Goal: Information Seeking & Learning: Learn about a topic

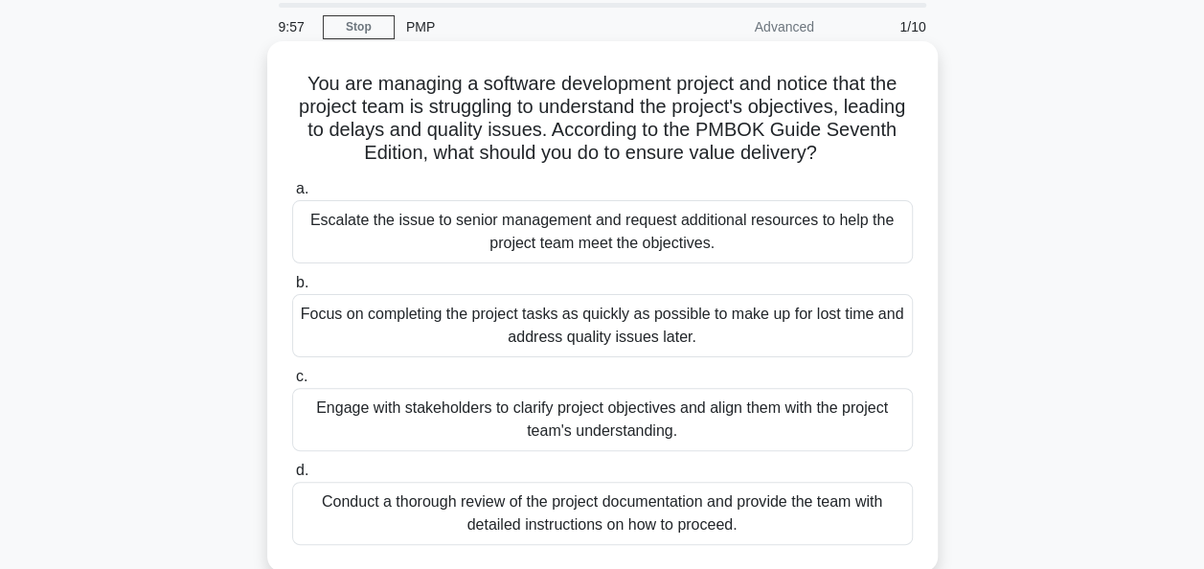
scroll to position [96, 0]
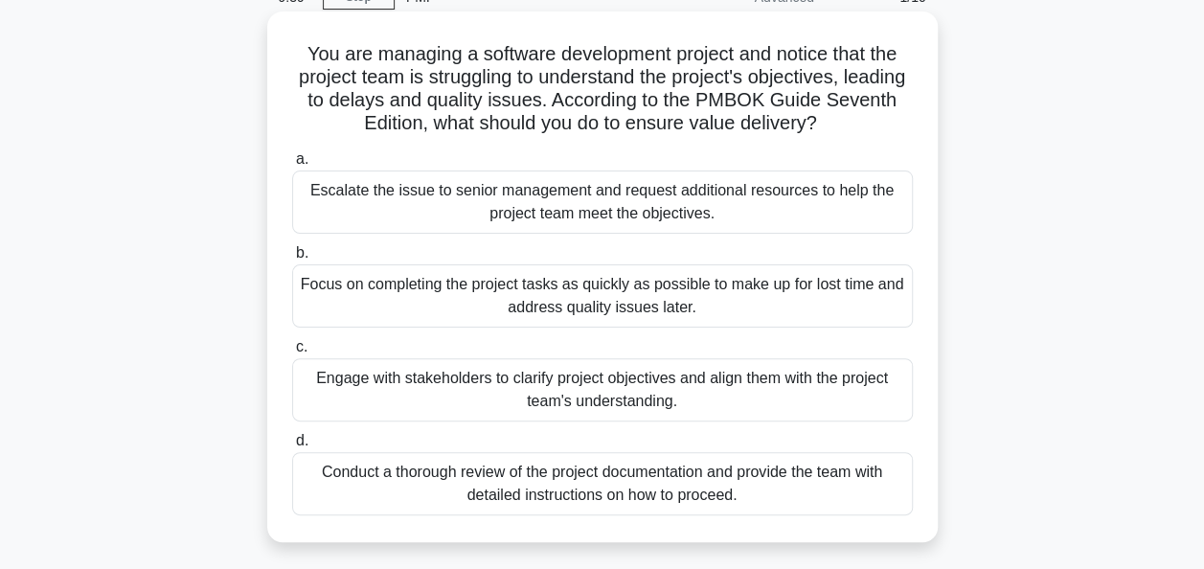
click at [481, 392] on div "Engage with stakeholders to clarify project objectives and align them with the …" at bounding box center [602, 389] width 621 height 63
click at [292, 354] on input "c. Engage with stakeholders to clarify project objectives and align them with t…" at bounding box center [292, 347] width 0 height 12
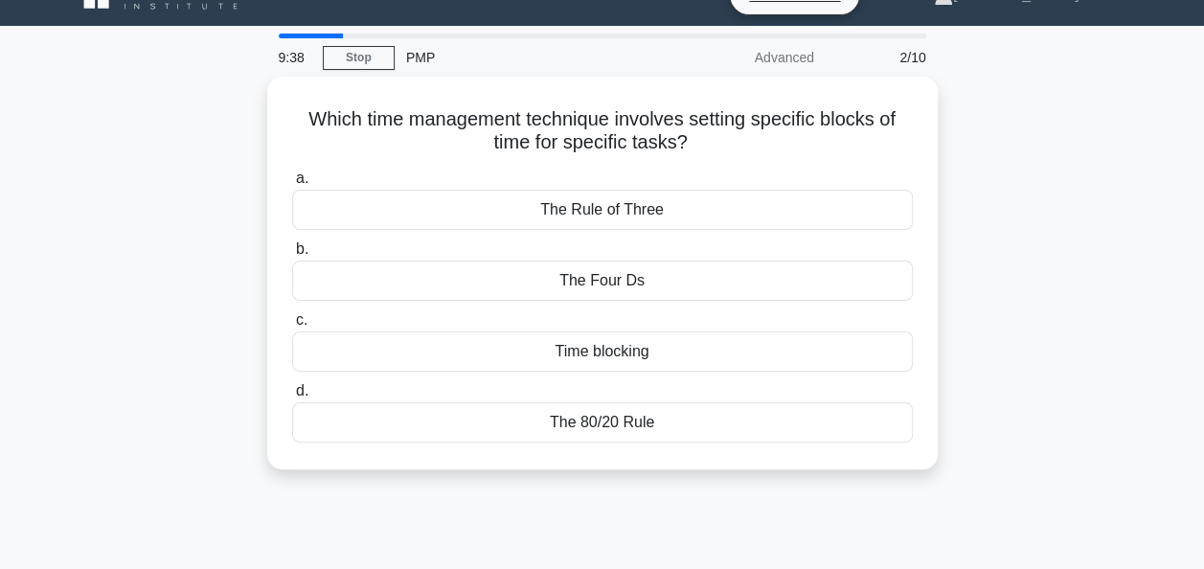
scroll to position [0, 0]
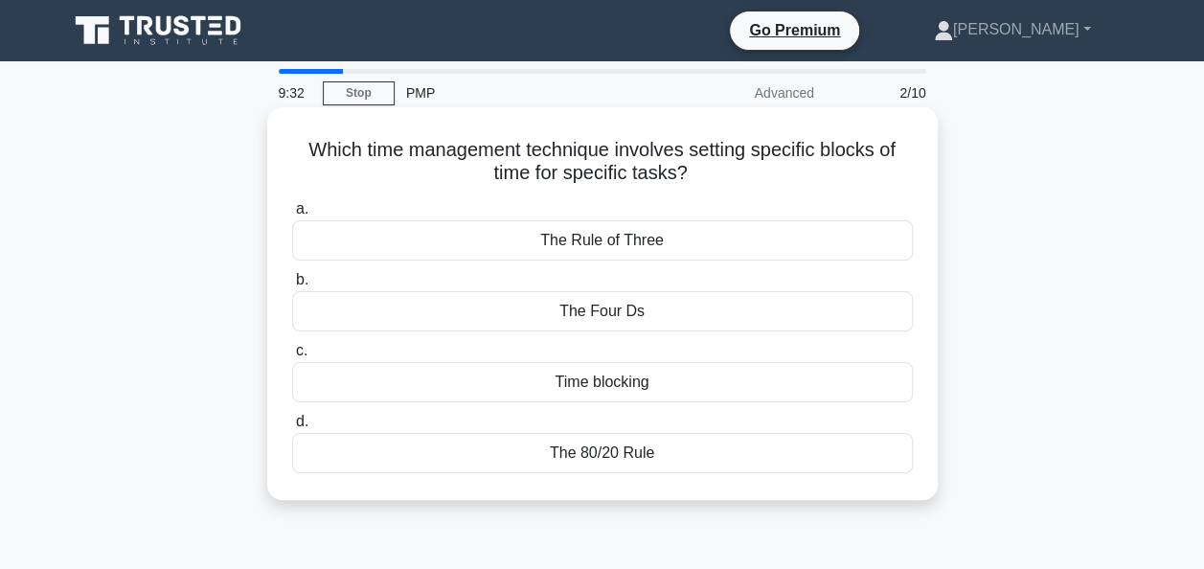
click at [482, 375] on div "Time blocking" at bounding box center [602, 382] width 621 height 40
click at [292, 357] on input "c. Time blocking" at bounding box center [292, 351] width 0 height 12
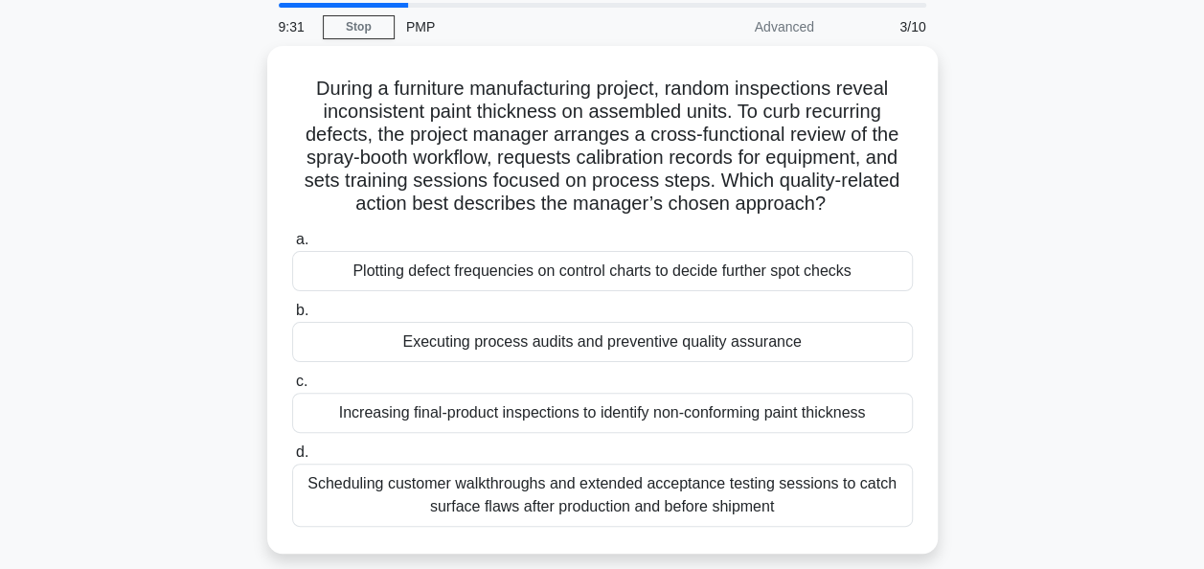
scroll to position [96, 0]
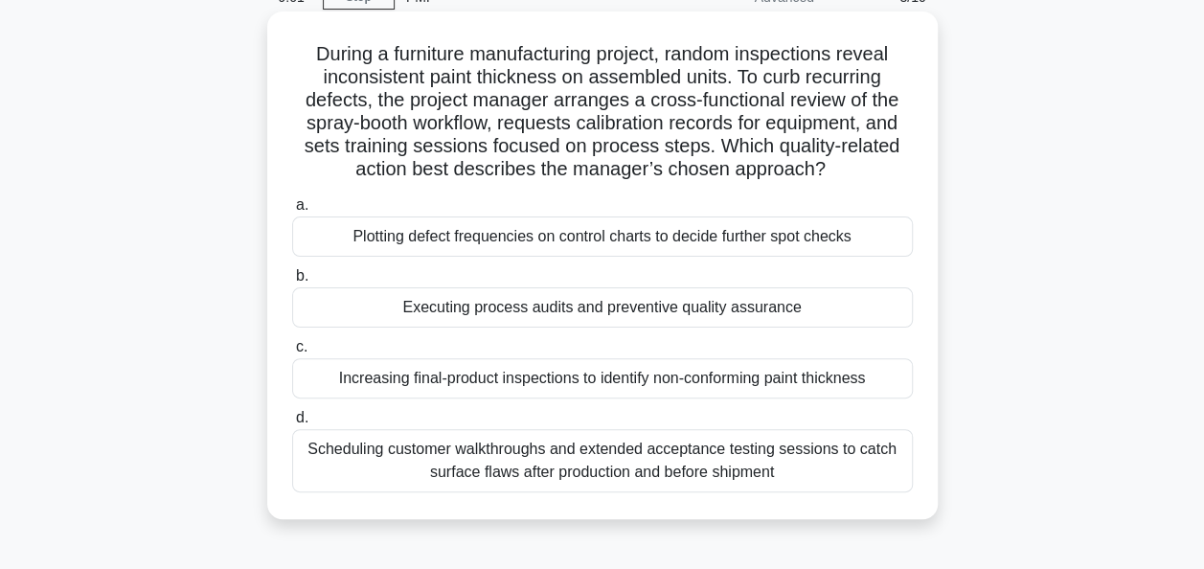
click at [394, 310] on div "Executing process audits and preventive quality assurance" at bounding box center [602, 307] width 621 height 40
click at [292, 283] on input "b. Executing process audits and preventive quality assurance" at bounding box center [292, 276] width 0 height 12
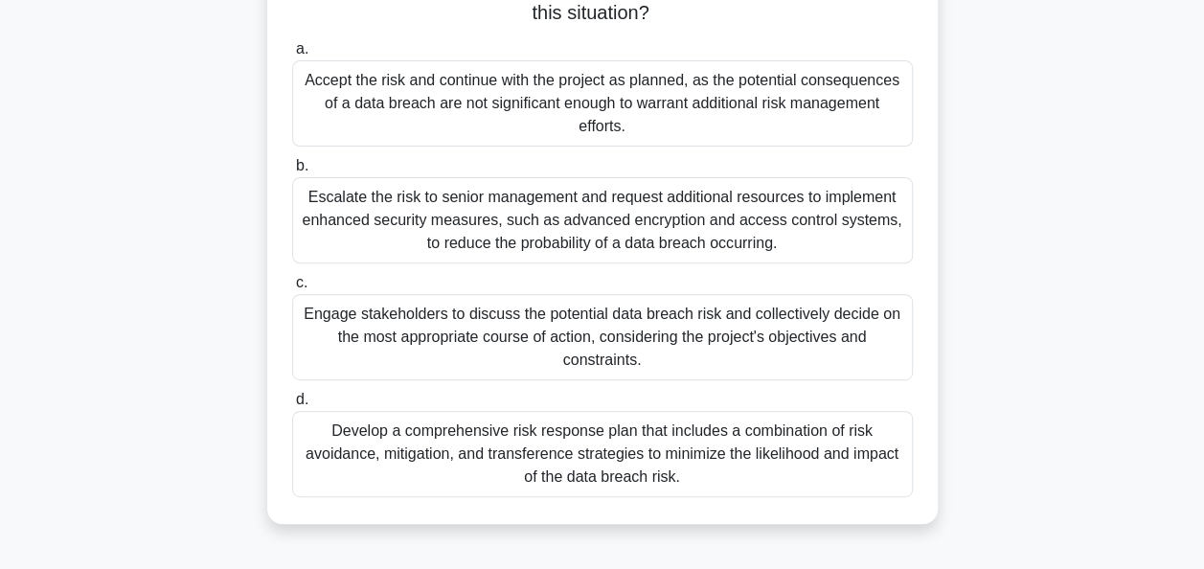
scroll to position [287, 0]
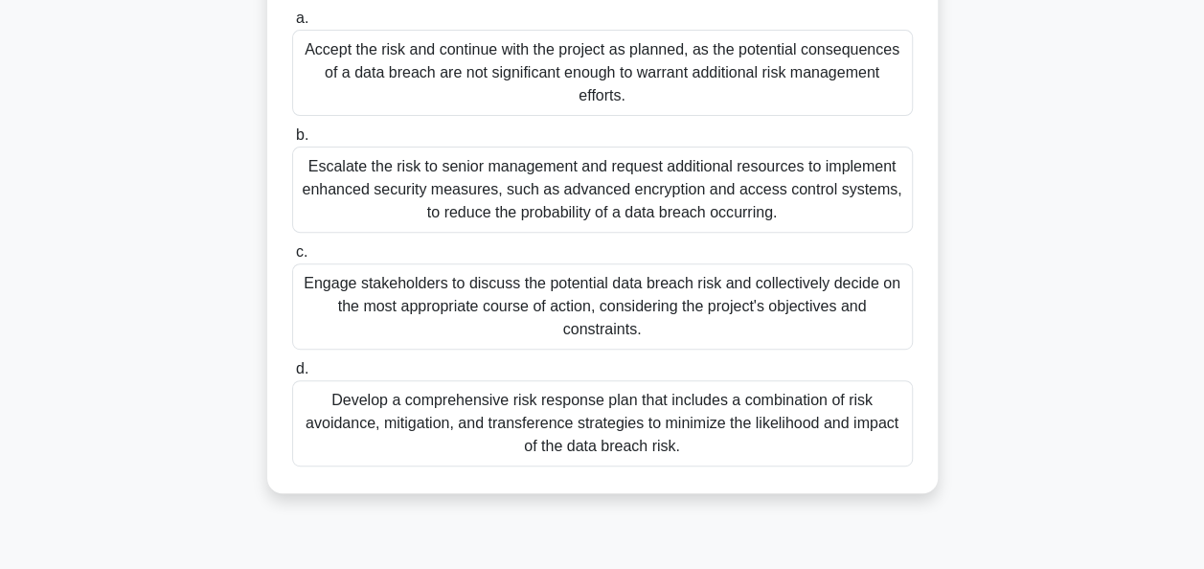
click at [394, 310] on div "Engage stakeholders to discuss the potential data breach risk and collectively …" at bounding box center [602, 306] width 621 height 86
click at [292, 259] on input "c. Engage stakeholders to discuss the potential data breach risk and collective…" at bounding box center [292, 252] width 0 height 12
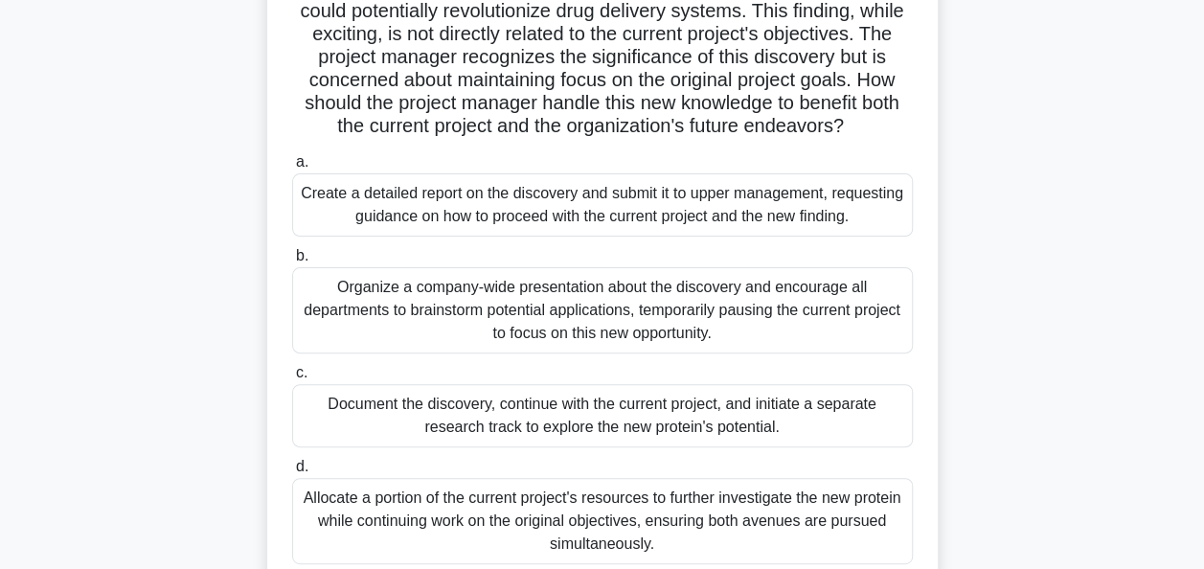
scroll to position [192, 0]
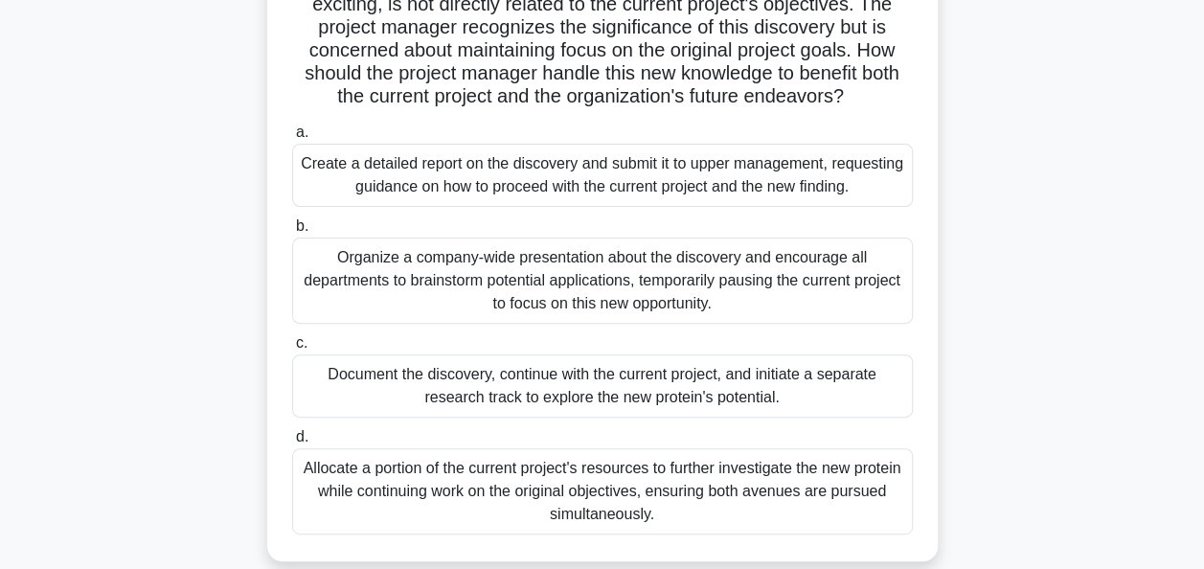
click at [356, 389] on div "Document the discovery, continue with the current project, and initiate a separ…" at bounding box center [602, 385] width 621 height 63
click at [292, 350] on input "c. Document the discovery, continue with the current project, and initiate a se…" at bounding box center [292, 343] width 0 height 12
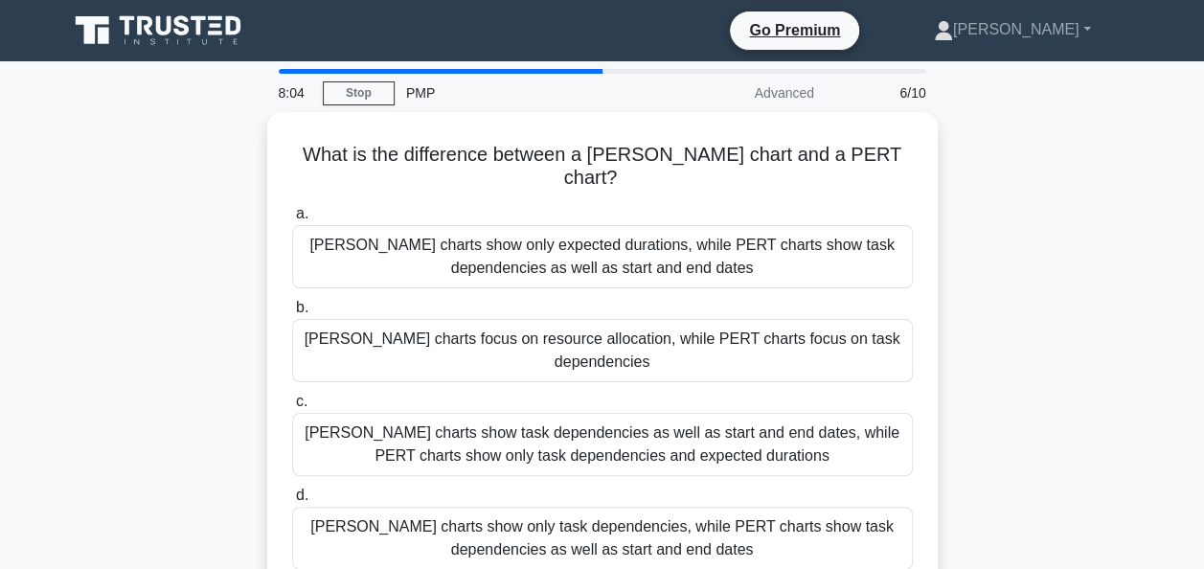
scroll to position [96, 0]
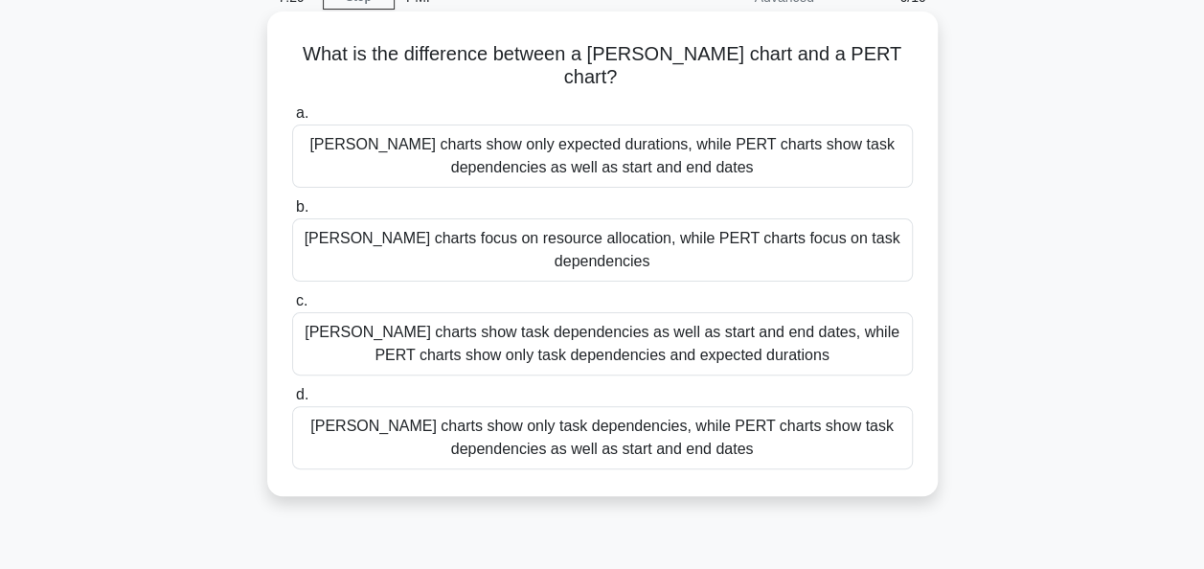
click at [514, 125] on div "Gantt charts show only expected durations, while PERT charts show task dependen…" at bounding box center [602, 156] width 621 height 63
click at [292, 117] on input "a. Gantt charts show only expected durations, while PERT charts show task depen…" at bounding box center [292, 113] width 0 height 12
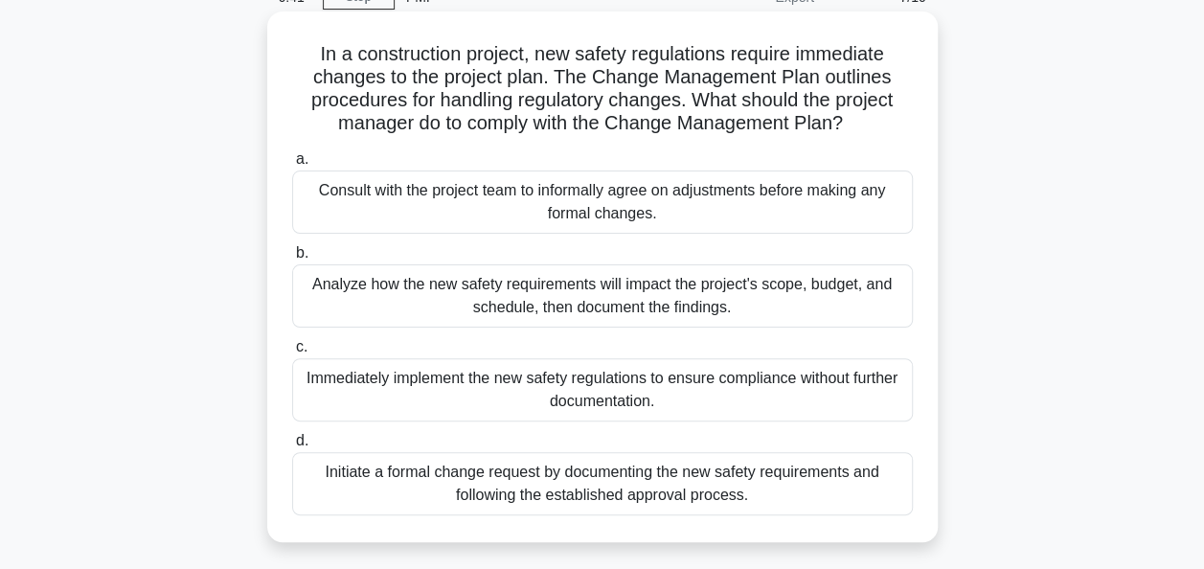
click at [339, 309] on div "Analyze how the new safety requirements will impact the project's scope, budget…" at bounding box center [602, 295] width 621 height 63
click at [292, 260] on input "b. Analyze how the new safety requirements will impact the project's scope, bud…" at bounding box center [292, 253] width 0 height 12
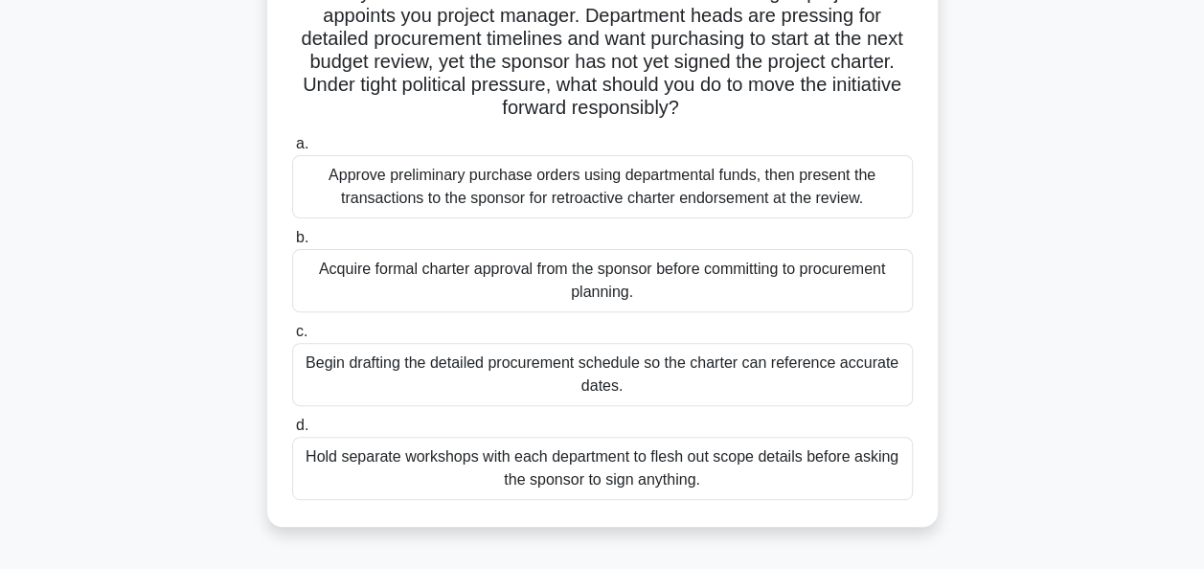
scroll to position [192, 0]
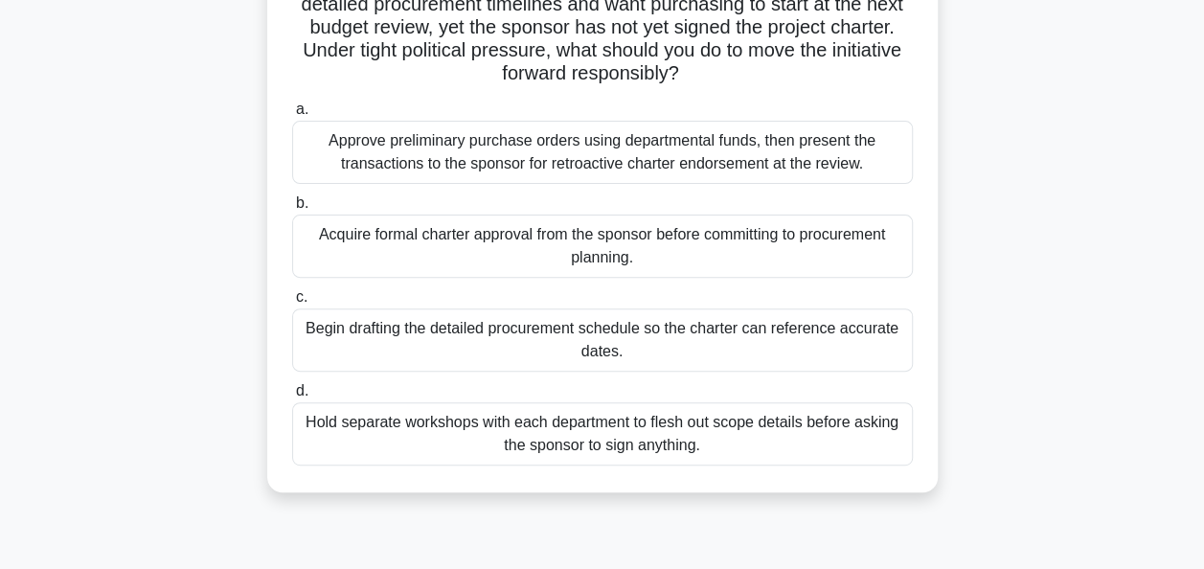
click at [766, 433] on div "Hold separate workshops with each department to flesh out scope details before …" at bounding box center [602, 433] width 621 height 63
click at [292, 398] on input "d. Hold separate workshops with each department to flesh out scope details befo…" at bounding box center [292, 391] width 0 height 12
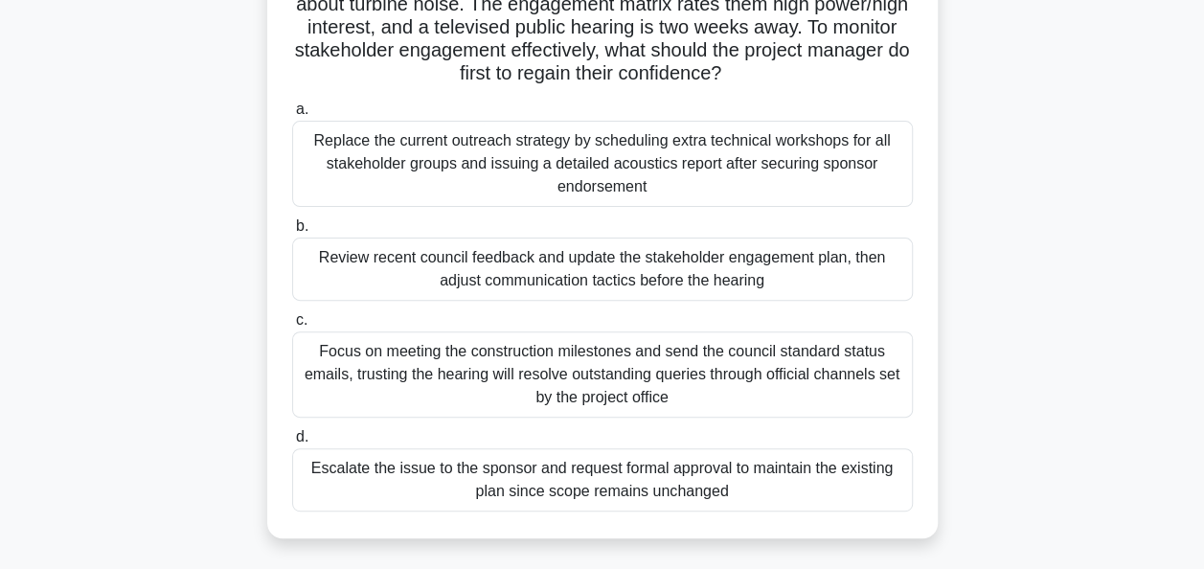
click at [857, 267] on div "Review recent council feedback and update the stakeholder engagement plan, then…" at bounding box center [602, 269] width 621 height 63
click at [292, 233] on input "b. Review recent council feedback and update the stakeholder engagement plan, t…" at bounding box center [292, 226] width 0 height 12
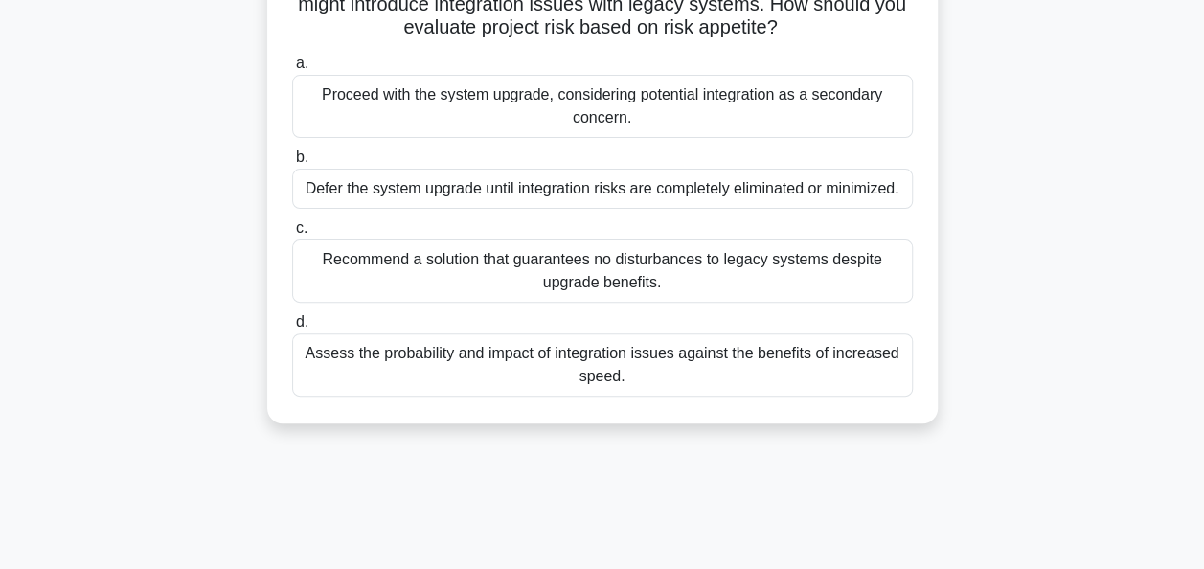
click at [793, 354] on div "Assess the probability and impact of integration issues against the benefits of…" at bounding box center [602, 364] width 621 height 63
click at [292, 329] on input "d. Assess the probability and impact of integration issues against the benefits…" at bounding box center [292, 322] width 0 height 12
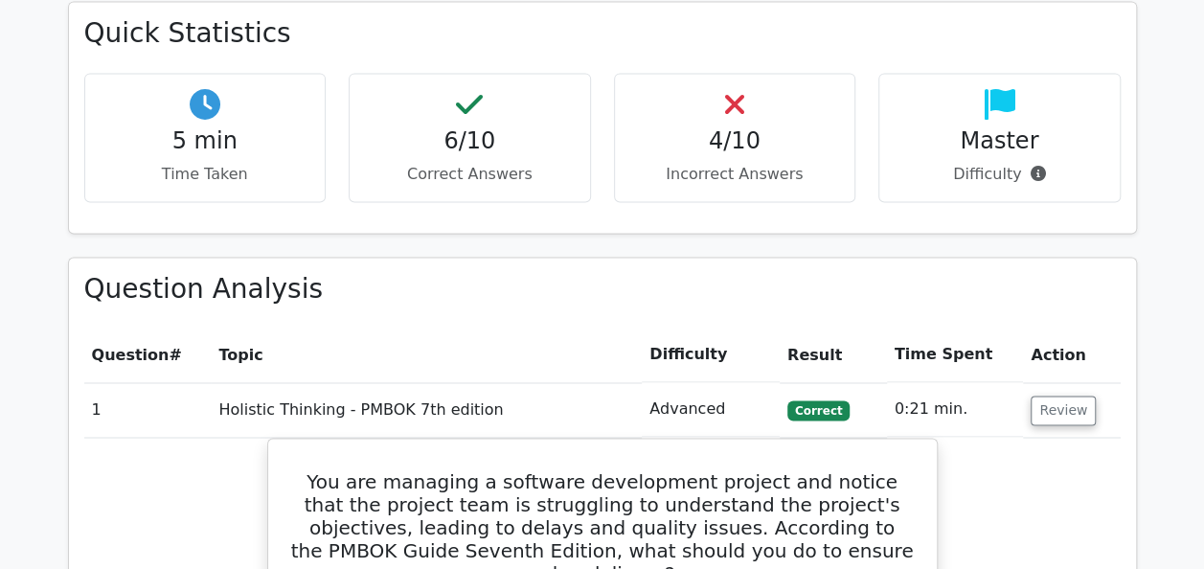
scroll to position [1533, 0]
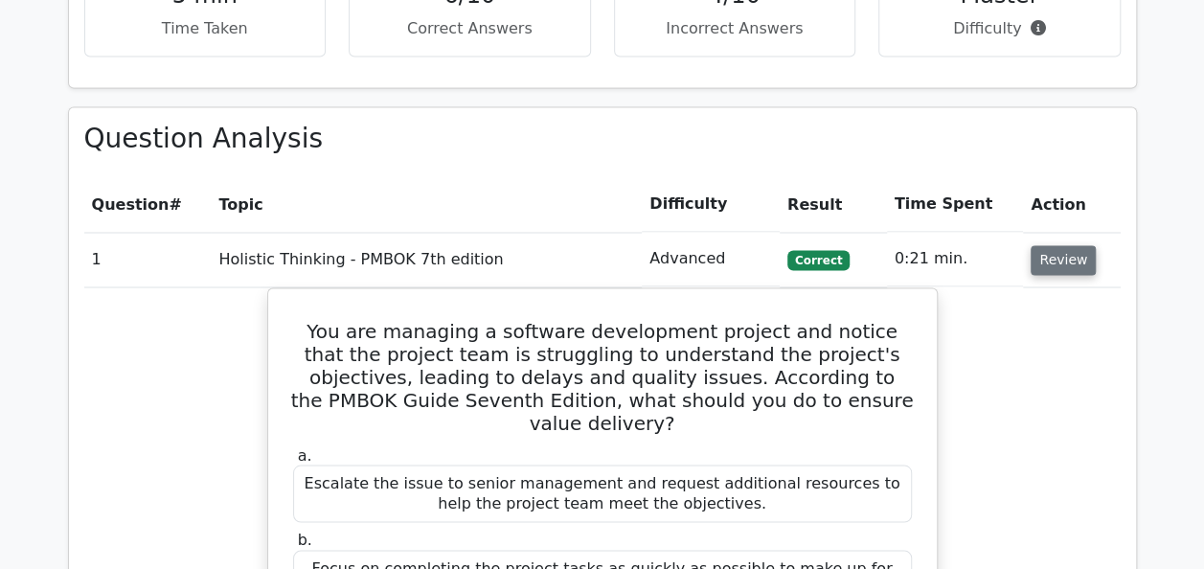
click at [1056, 245] on button "Review" at bounding box center [1063, 260] width 65 height 30
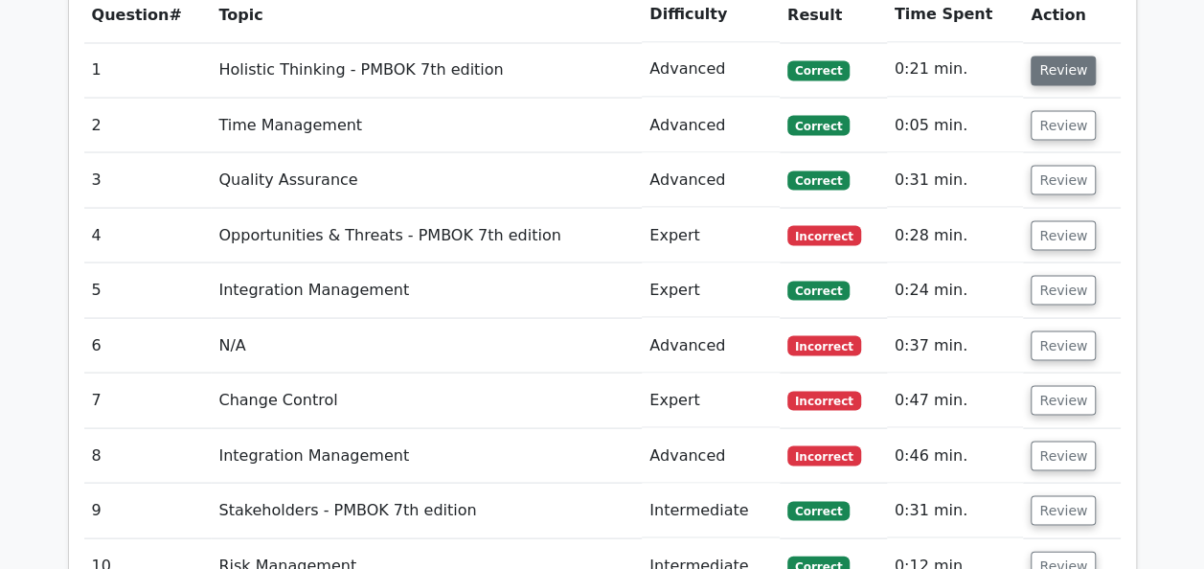
scroll to position [1725, 0]
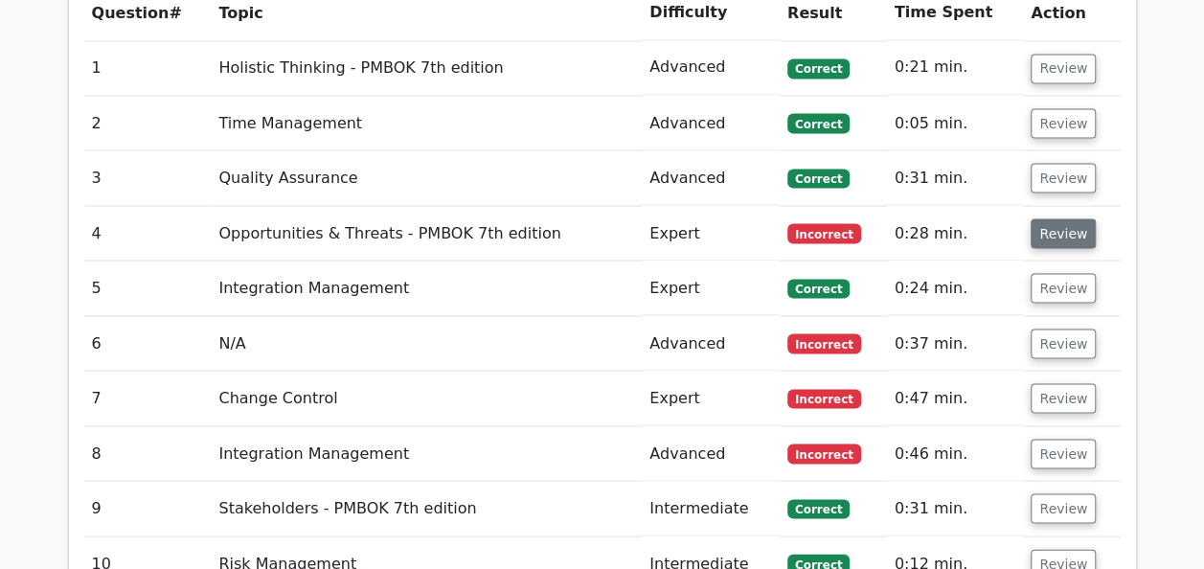
click at [1058, 218] on button "Review" at bounding box center [1063, 233] width 65 height 30
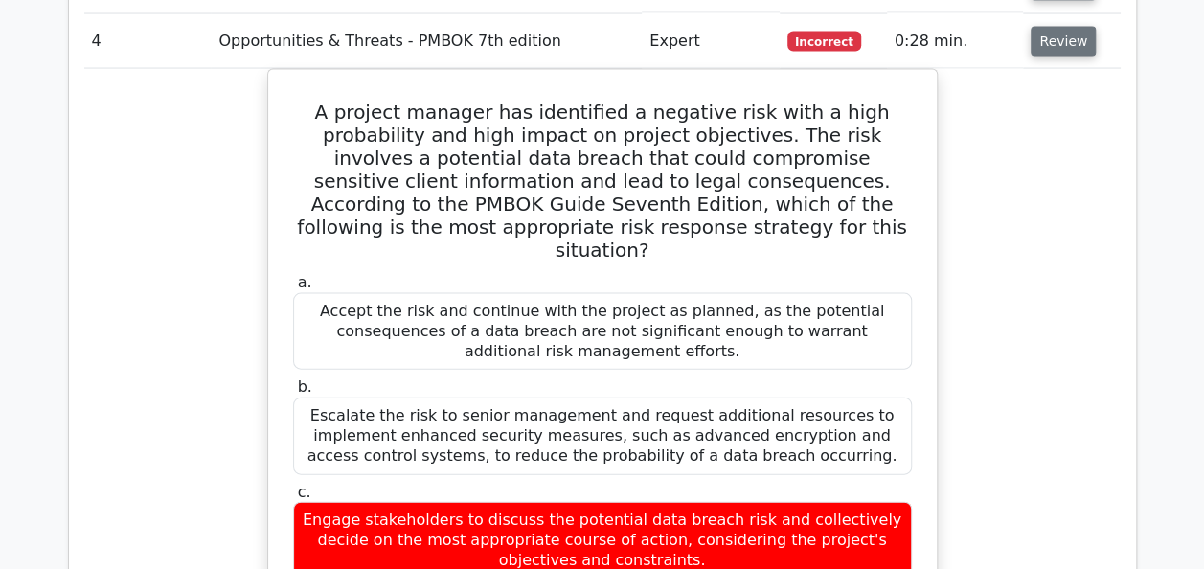
scroll to position [1820, 0]
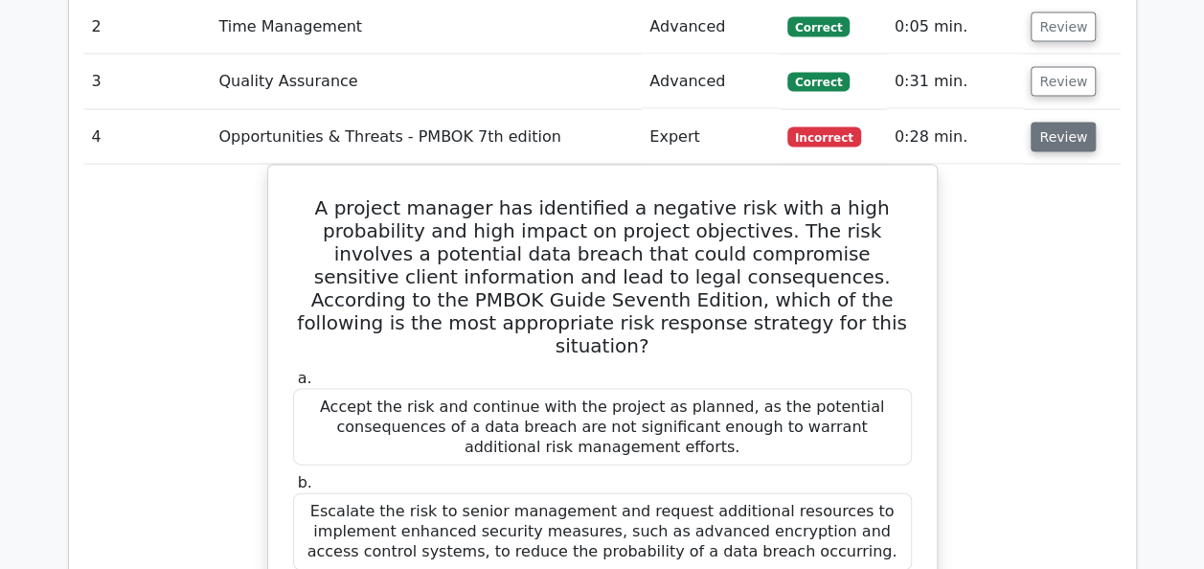
click at [1032, 123] on button "Review" at bounding box center [1063, 138] width 65 height 30
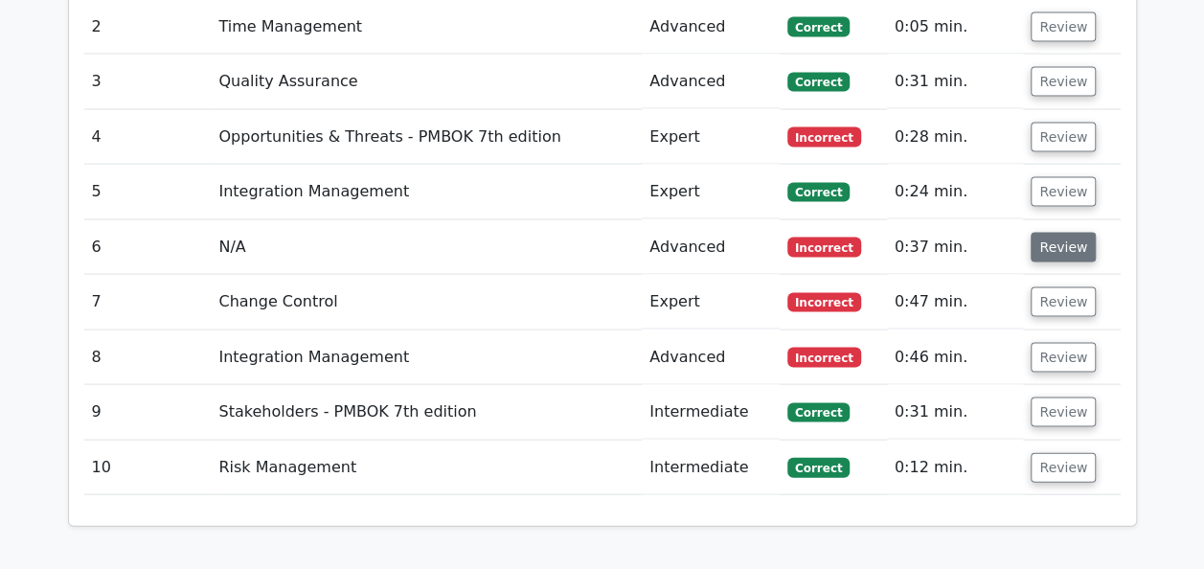
click at [1051, 233] on button "Review" at bounding box center [1063, 248] width 65 height 30
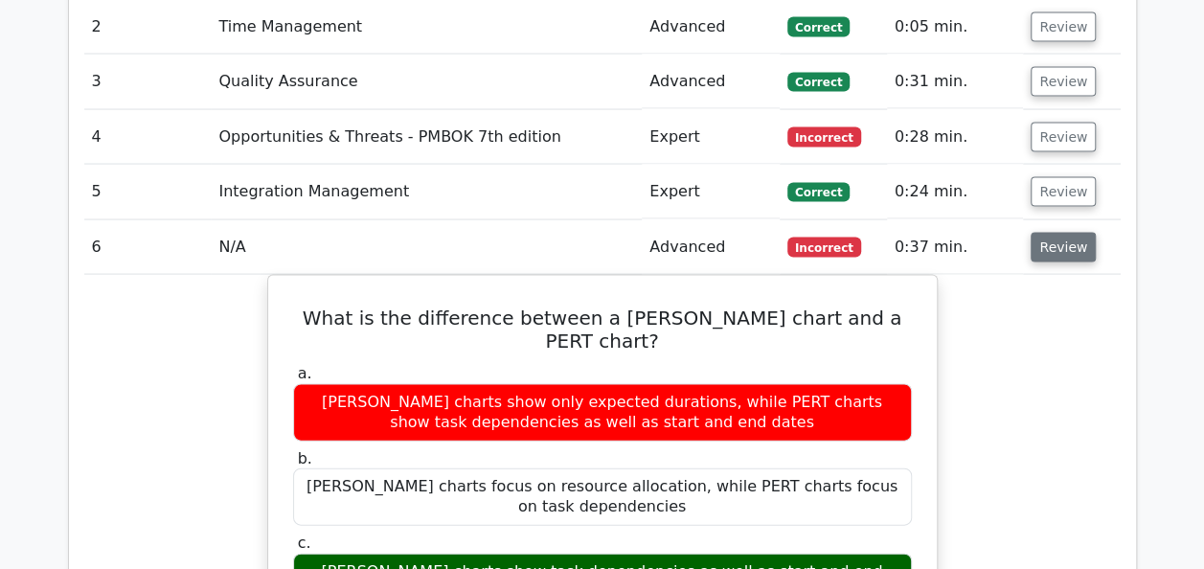
click at [1051, 233] on button "Review" at bounding box center [1063, 248] width 65 height 30
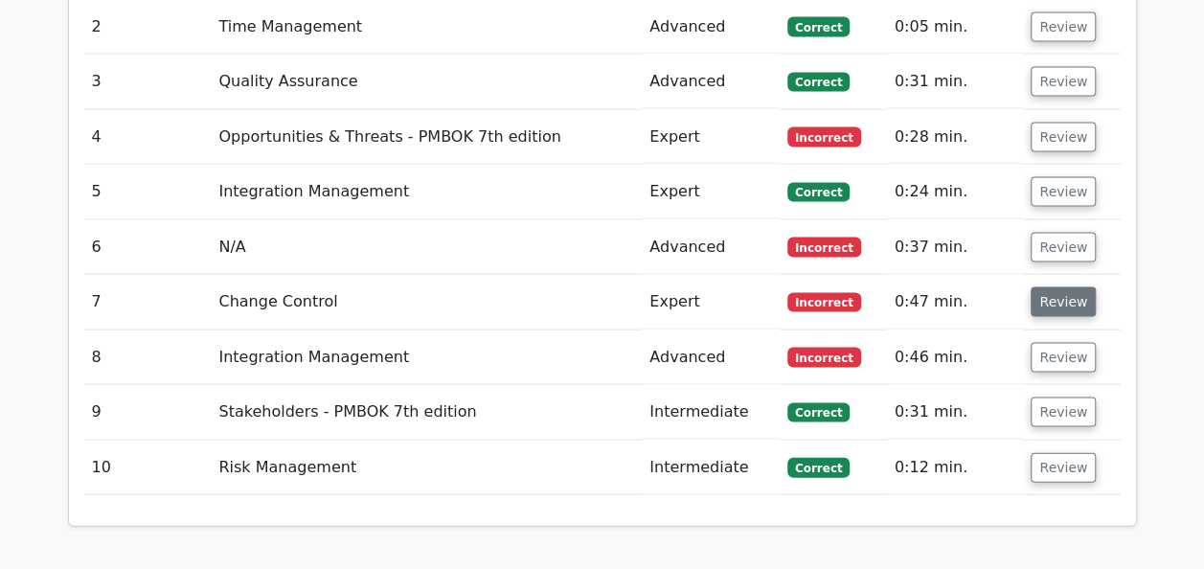
click at [1063, 287] on button "Review" at bounding box center [1063, 302] width 65 height 30
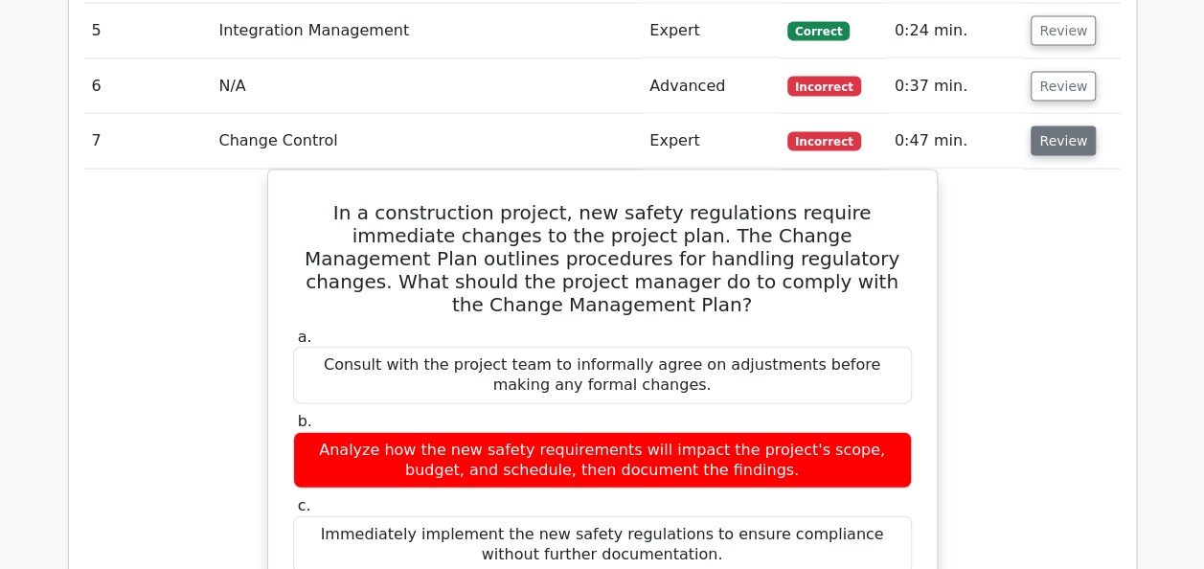
scroll to position [2012, 0]
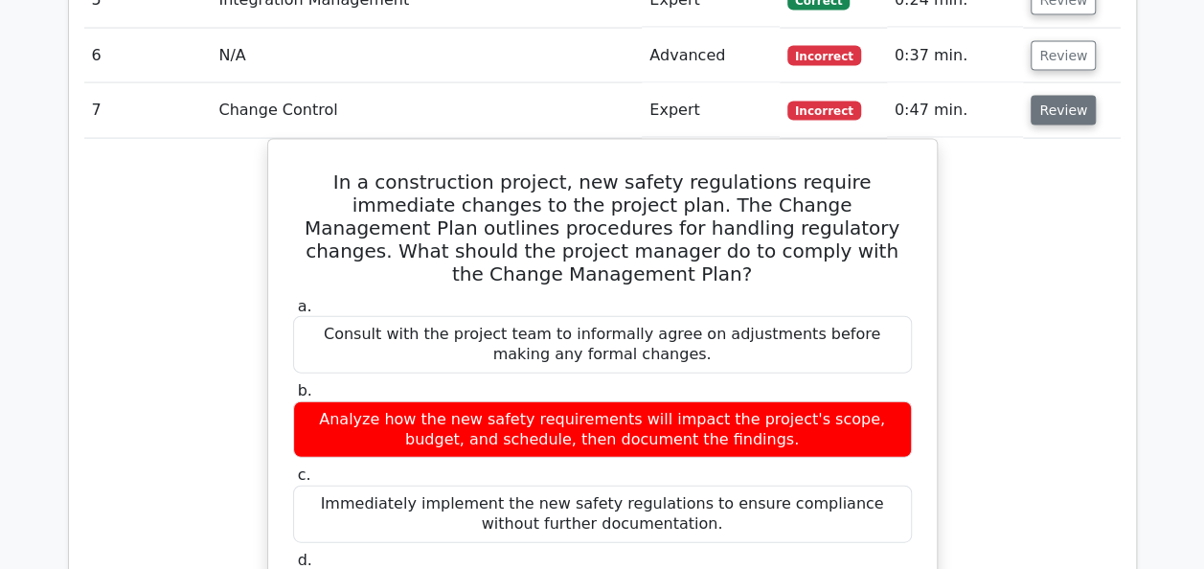
click at [1031, 96] on button "Review" at bounding box center [1063, 111] width 65 height 30
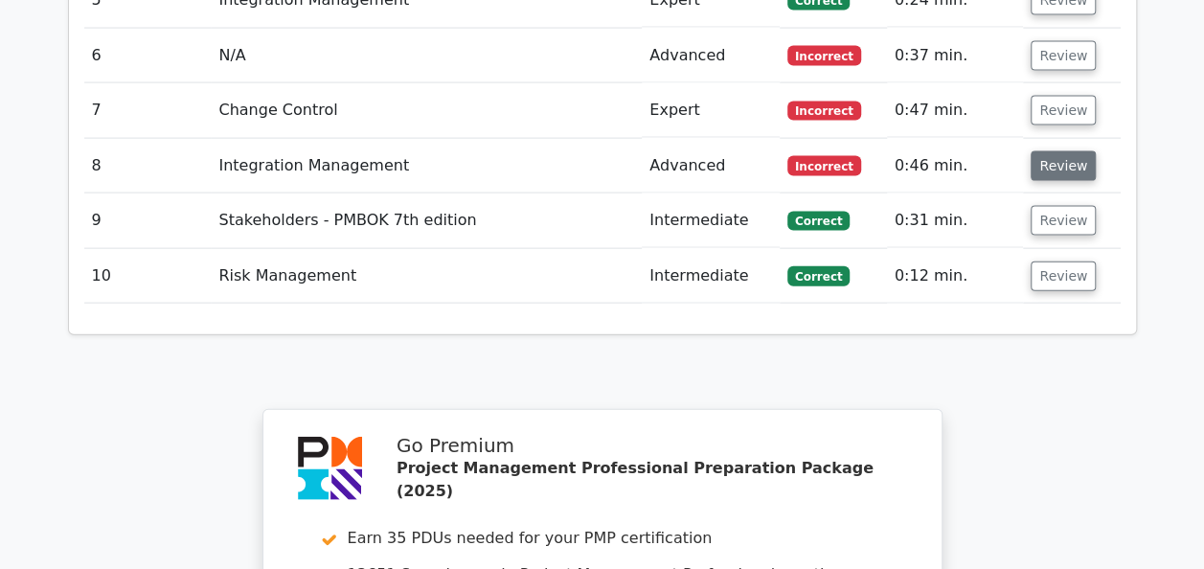
click at [1052, 151] on button "Review" at bounding box center [1063, 166] width 65 height 30
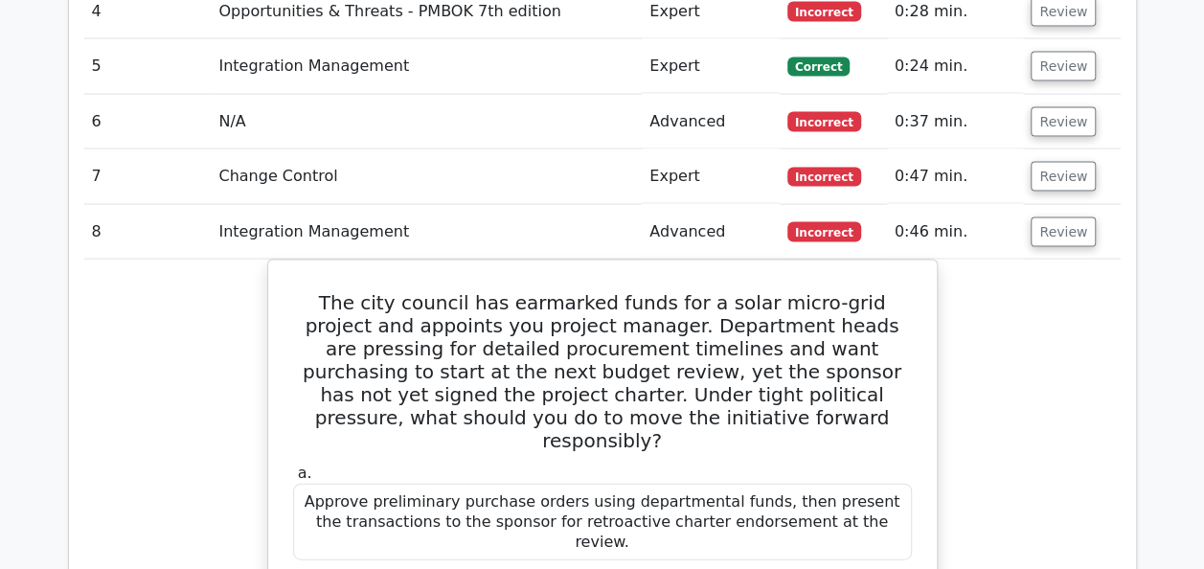
scroll to position [1916, 0]
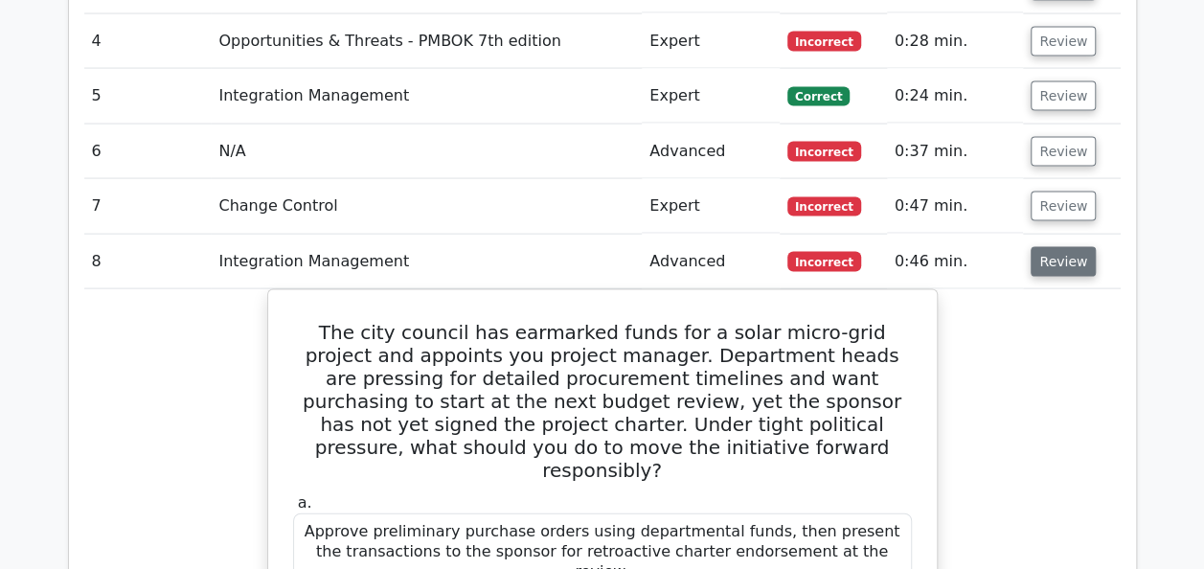
click at [1052, 247] on button "Review" at bounding box center [1063, 262] width 65 height 30
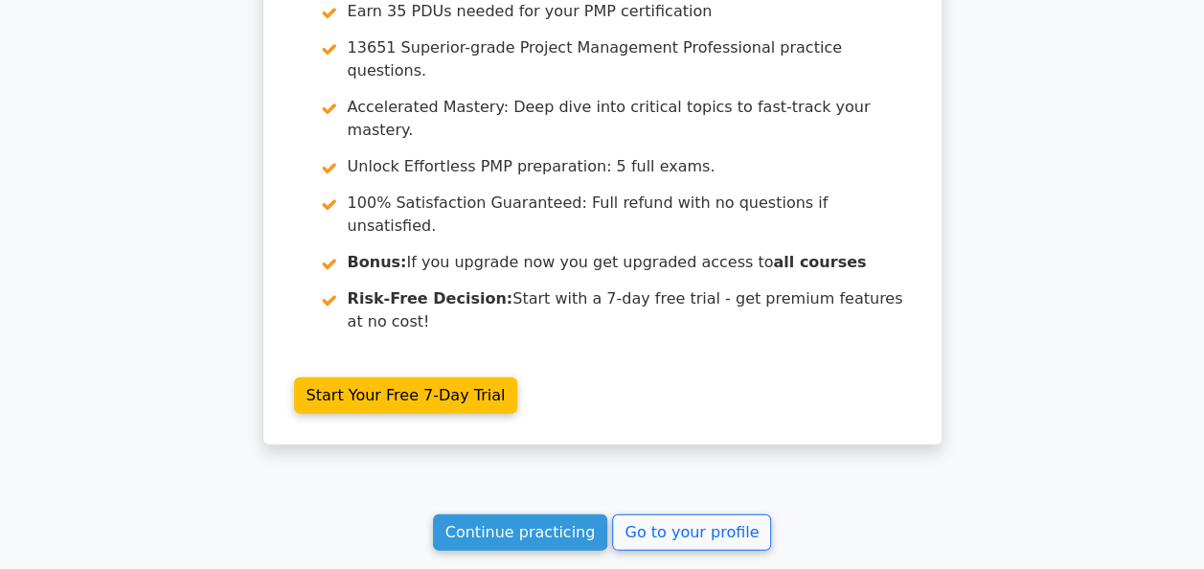
scroll to position [2598, 0]
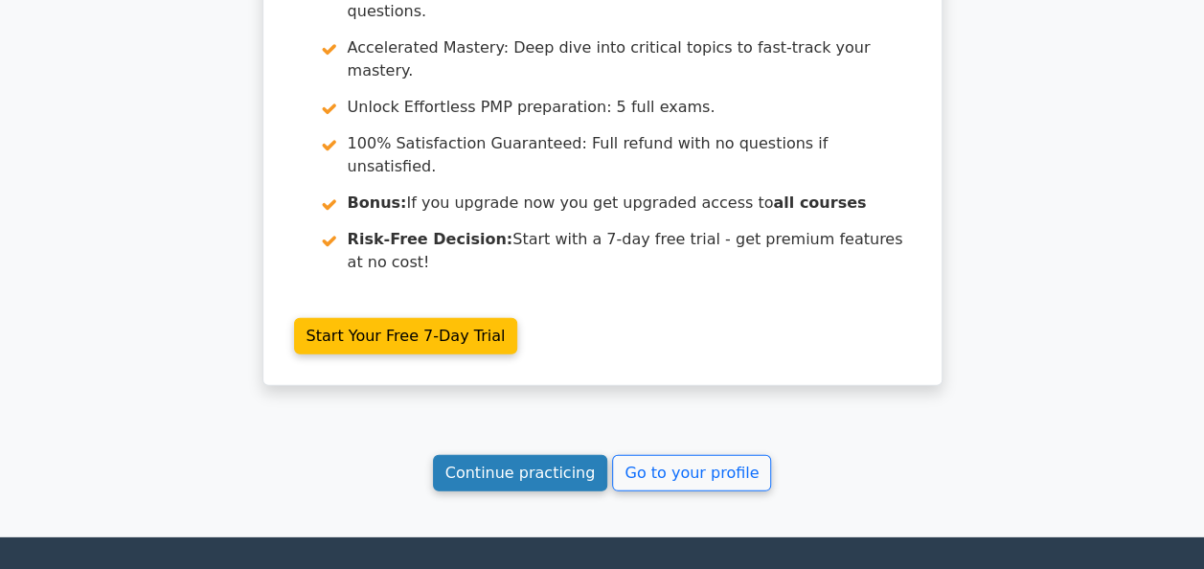
click at [560, 455] on link "Continue practicing" at bounding box center [520, 473] width 175 height 36
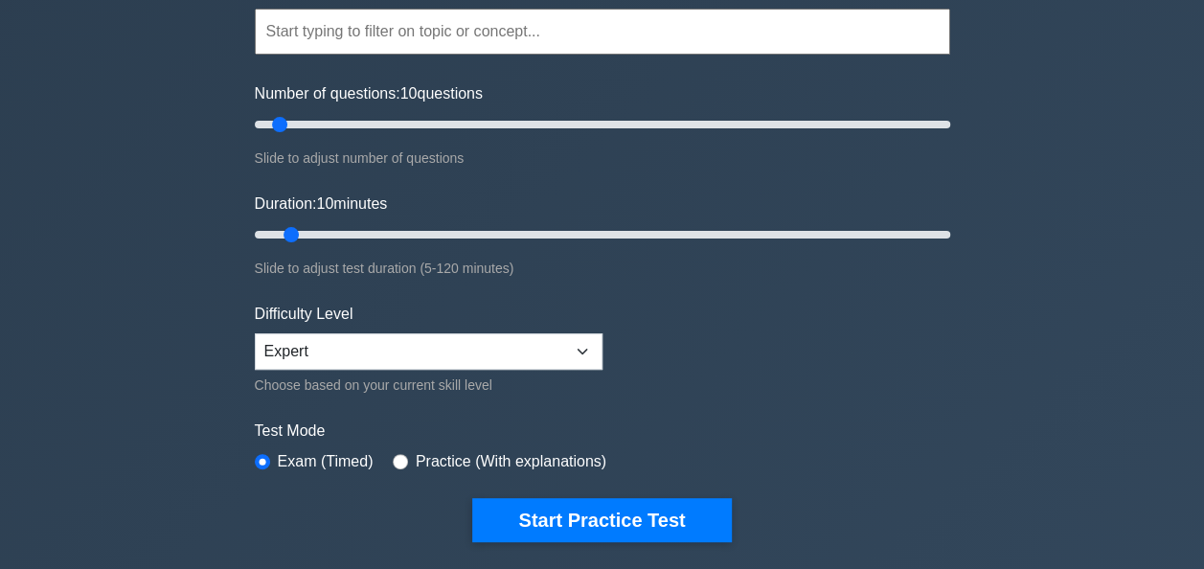
scroll to position [383, 0]
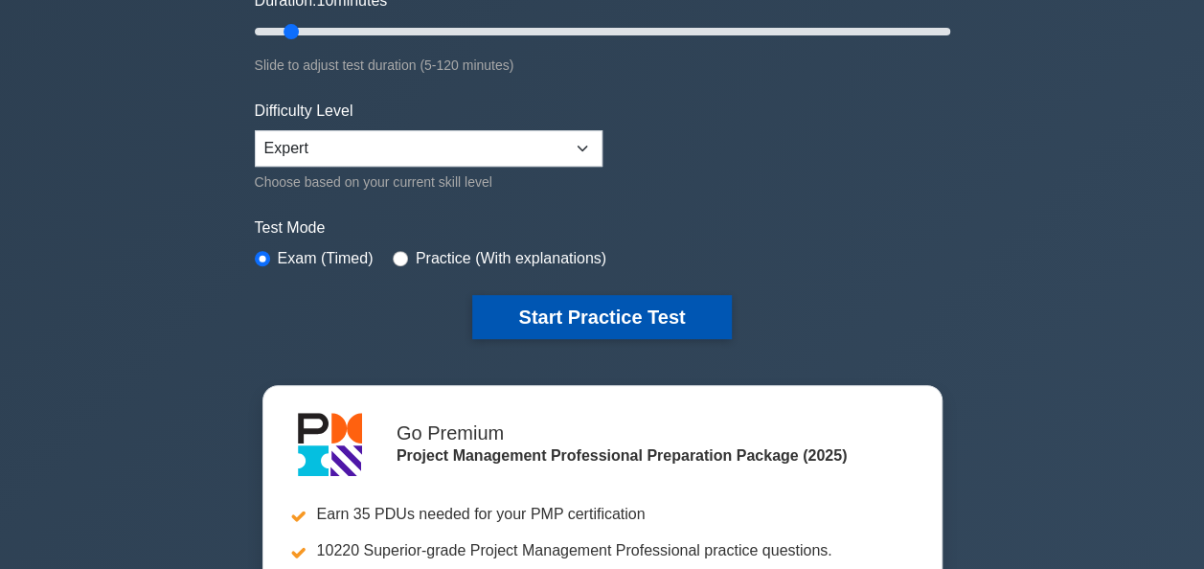
click at [538, 316] on button "Start Practice Test" at bounding box center [601, 317] width 259 height 44
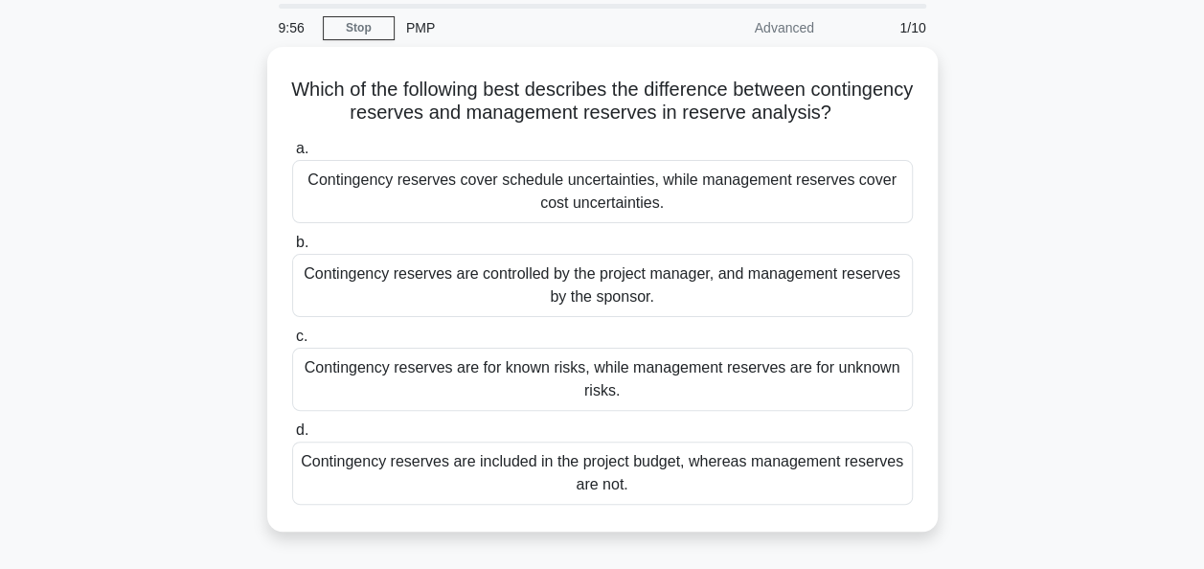
scroll to position [96, 0]
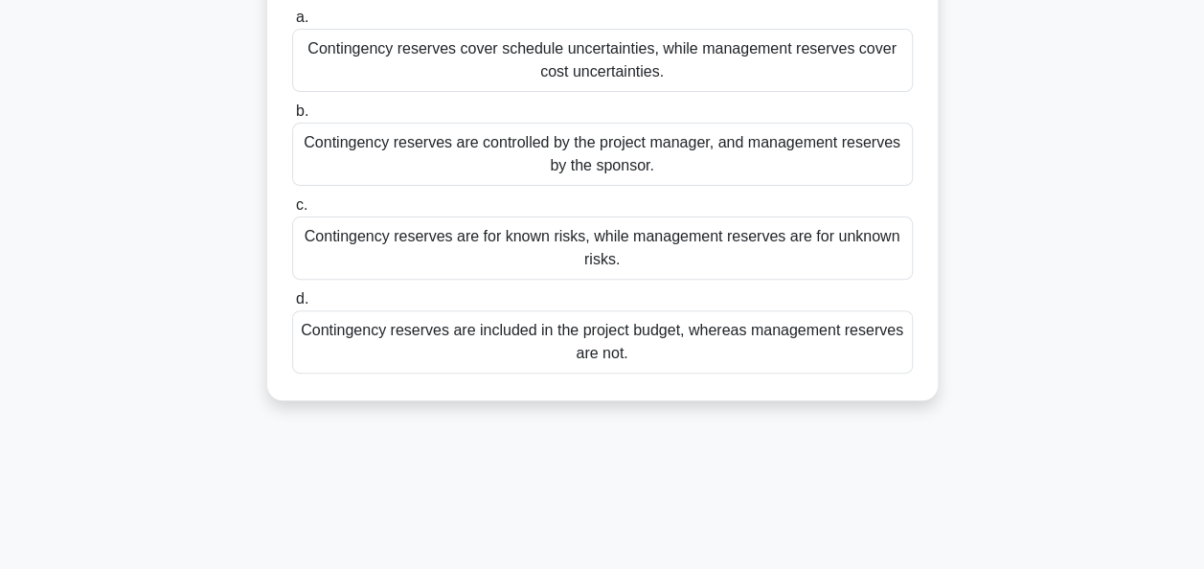
click at [723, 351] on div "Contingency reserves are included in the project budget, whereas management res…" at bounding box center [602, 341] width 621 height 63
click at [292, 306] on input "d. Contingency reserves are included in the project budget, whereas management …" at bounding box center [292, 299] width 0 height 12
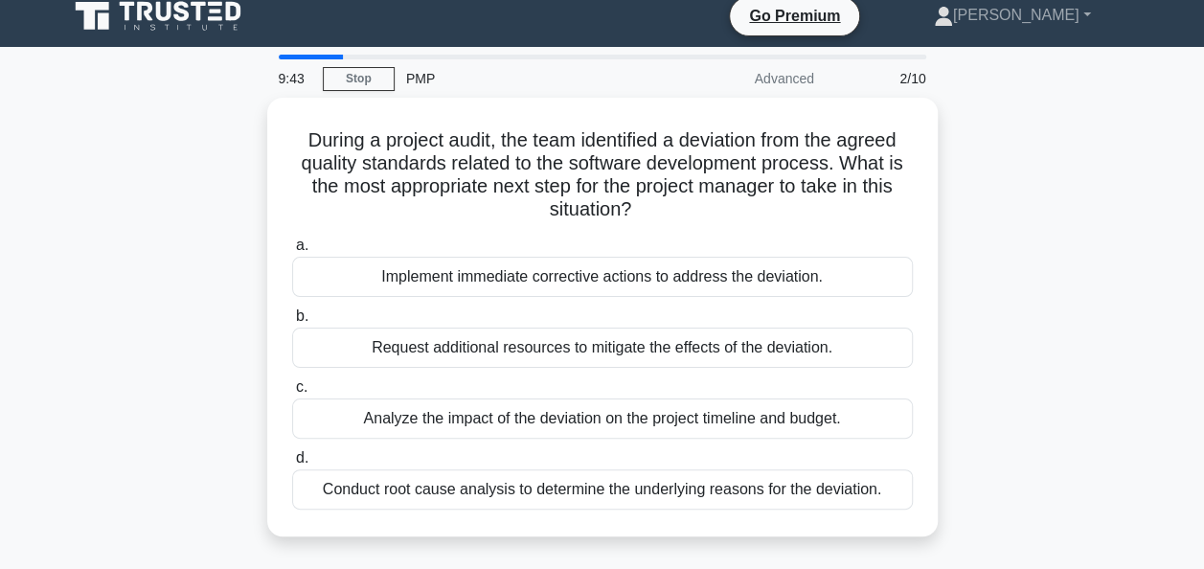
scroll to position [0, 0]
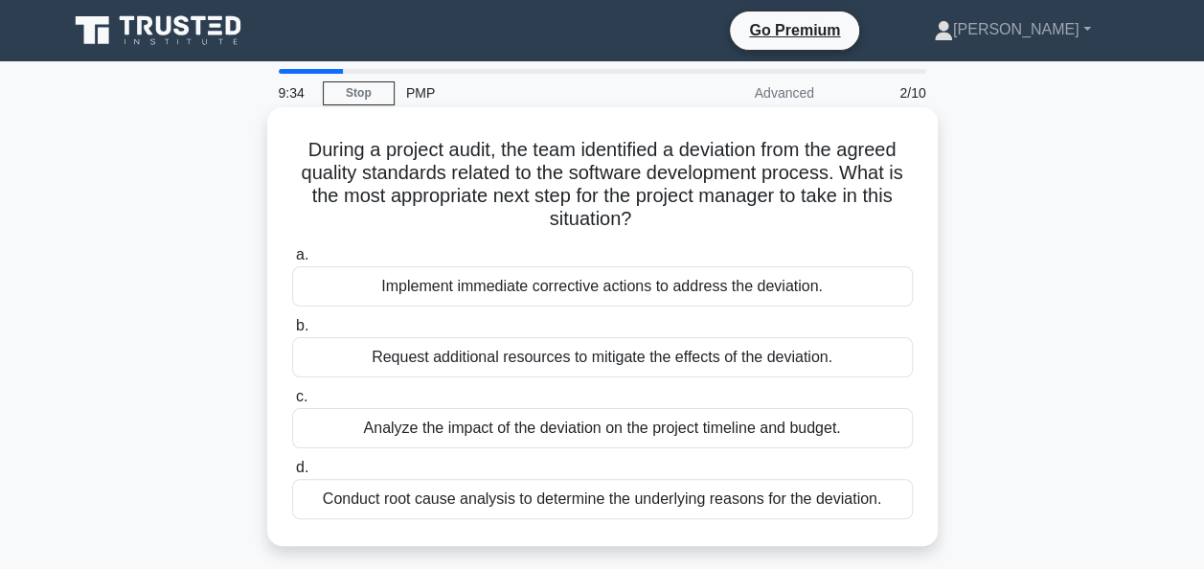
click at [364, 502] on div "Conduct root cause analysis to determine the underlying reasons for the deviati…" at bounding box center [602, 499] width 621 height 40
click at [292, 474] on input "d. Conduct root cause analysis to determine the underlying reasons for the devi…" at bounding box center [292, 468] width 0 height 12
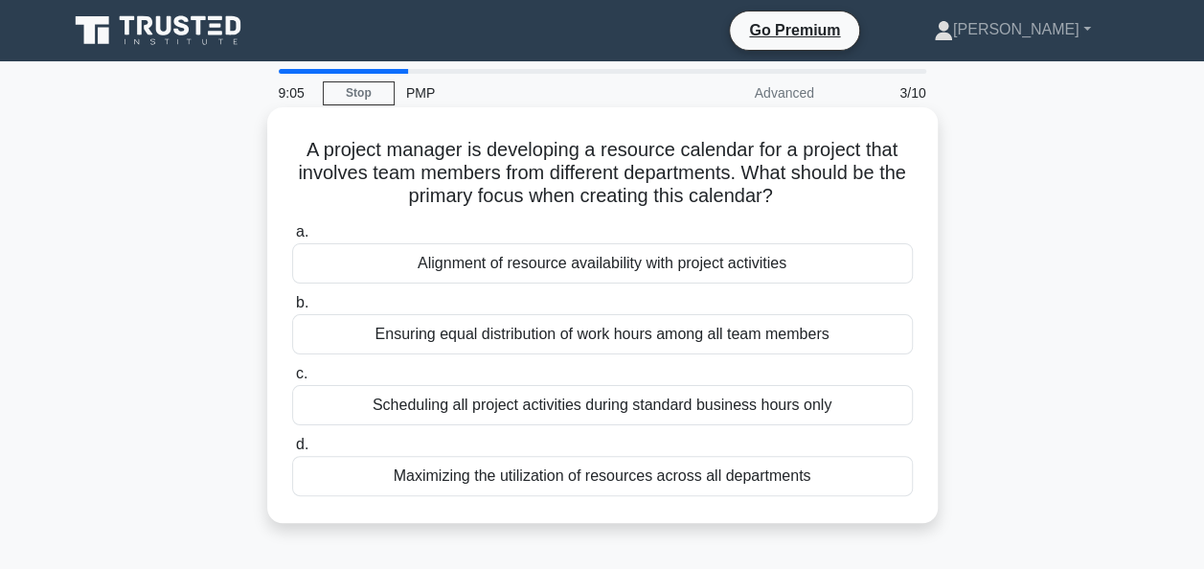
click at [829, 261] on div "Alignment of resource availability with project activities" at bounding box center [602, 263] width 621 height 40
click at [292, 239] on input "a. Alignment of resource availability with project activities" at bounding box center [292, 232] width 0 height 12
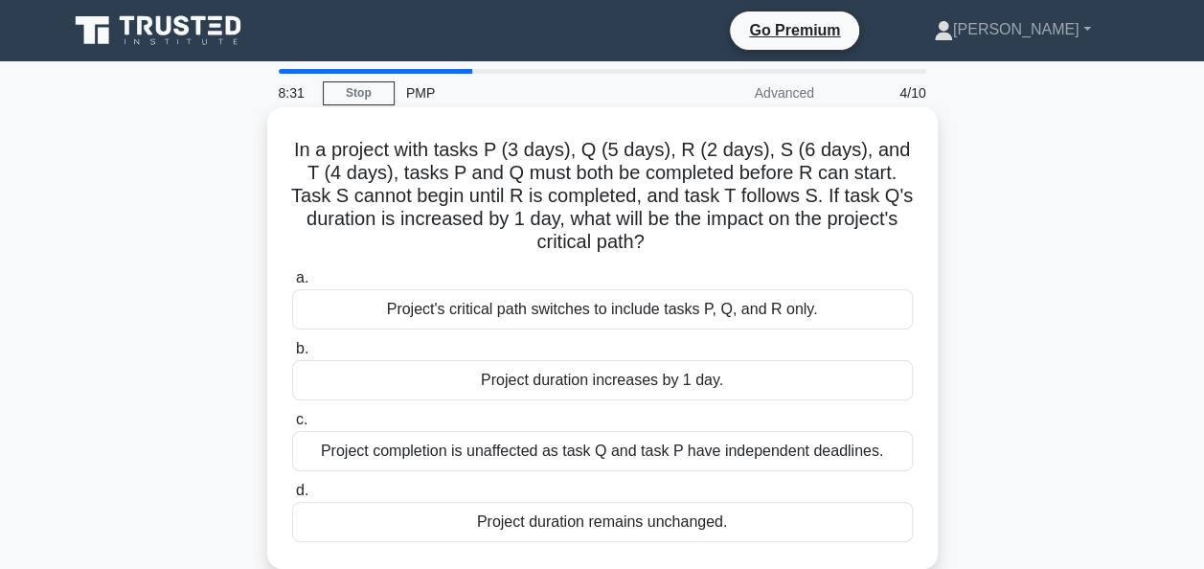
click at [776, 377] on div "Project duration increases by 1 day." at bounding box center [602, 380] width 621 height 40
click at [292, 355] on input "b. Project duration increases by 1 day." at bounding box center [292, 349] width 0 height 12
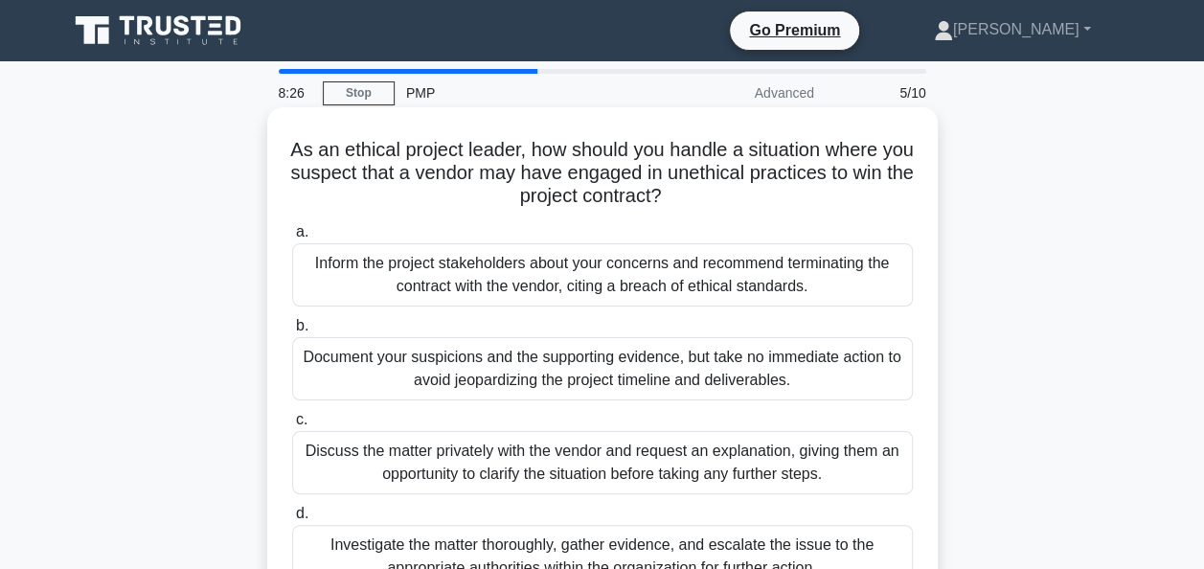
scroll to position [96, 0]
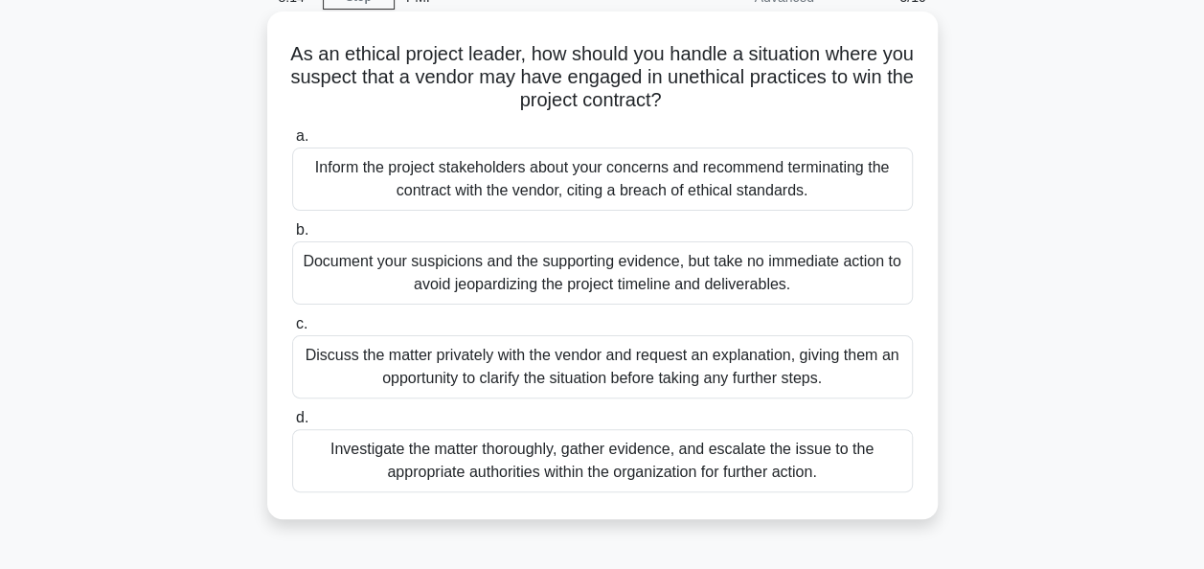
click at [874, 469] on div "Investigate the matter thoroughly, gather evidence, and escalate the issue to t…" at bounding box center [602, 460] width 621 height 63
click at [292, 424] on input "d. Investigate the matter thoroughly, gather evidence, and escalate the issue t…" at bounding box center [292, 418] width 0 height 12
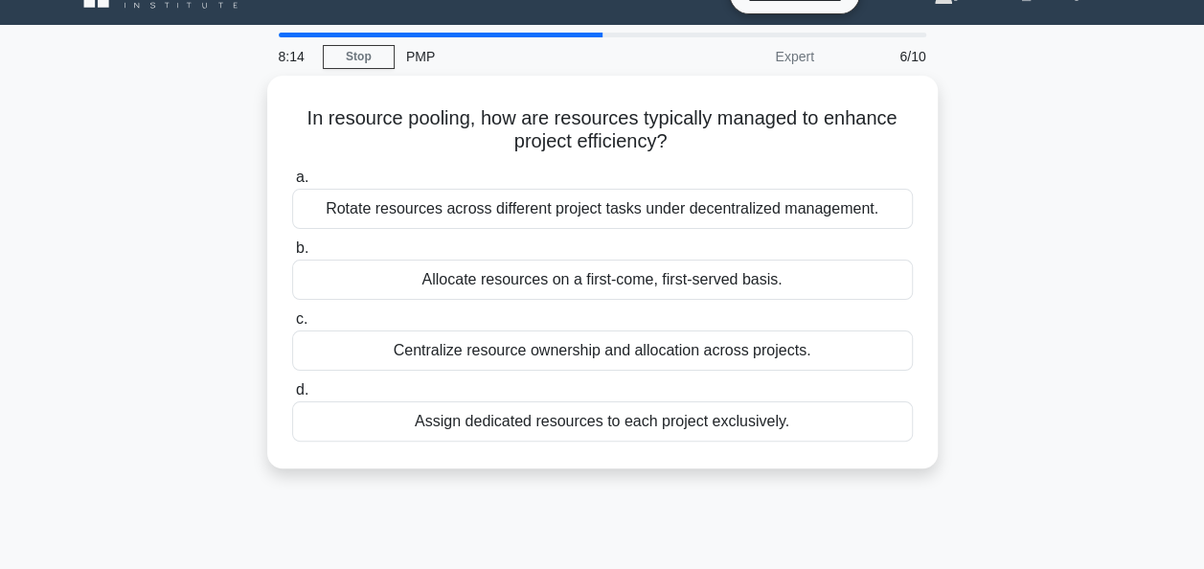
scroll to position [0, 0]
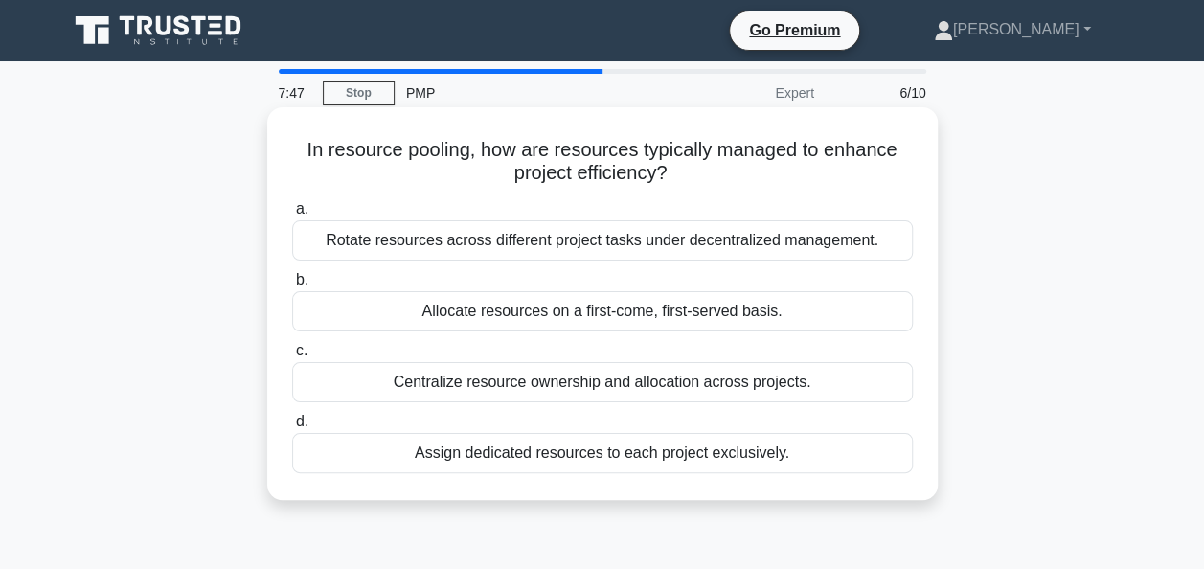
click at [768, 458] on div "Assign dedicated resources to each project exclusively." at bounding box center [602, 453] width 621 height 40
click at [292, 428] on input "d. Assign dedicated resources to each project exclusively." at bounding box center [292, 422] width 0 height 12
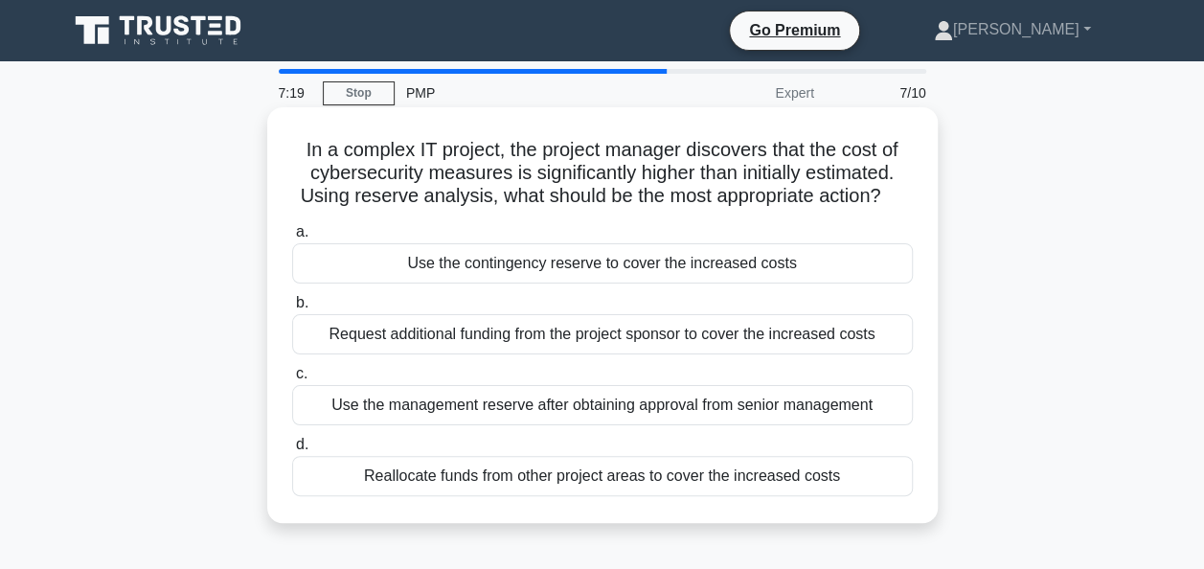
click at [780, 275] on div "Use the contingency reserve to cover the increased costs" at bounding box center [602, 263] width 621 height 40
click at [292, 239] on input "a. Use the contingency reserve to cover the increased costs" at bounding box center [292, 232] width 0 height 12
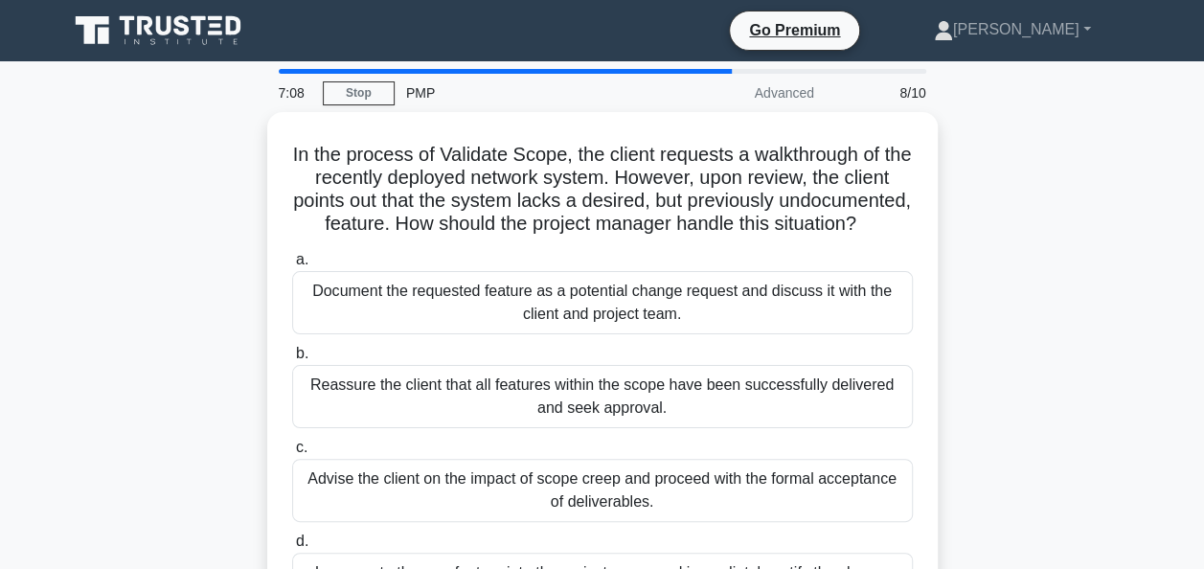
scroll to position [96, 0]
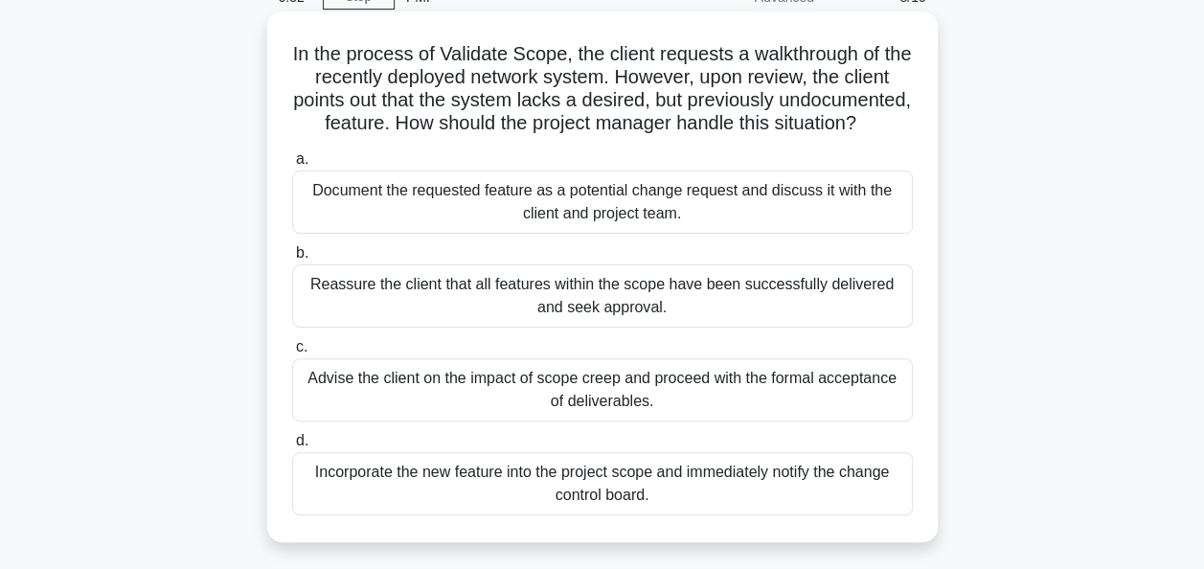
click at [715, 234] on div "Document the requested feature as a potential change request and discuss it wit…" at bounding box center [602, 202] width 621 height 63
click at [292, 166] on input "a. Document the requested feature as a potential change request and discuss it …" at bounding box center [292, 159] width 0 height 12
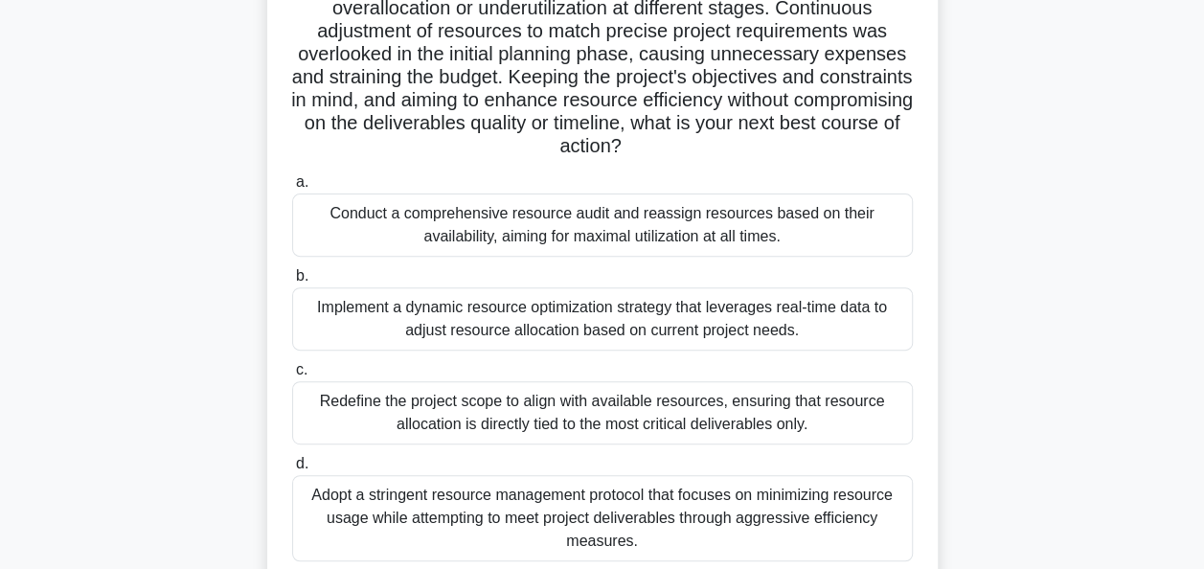
scroll to position [287, 0]
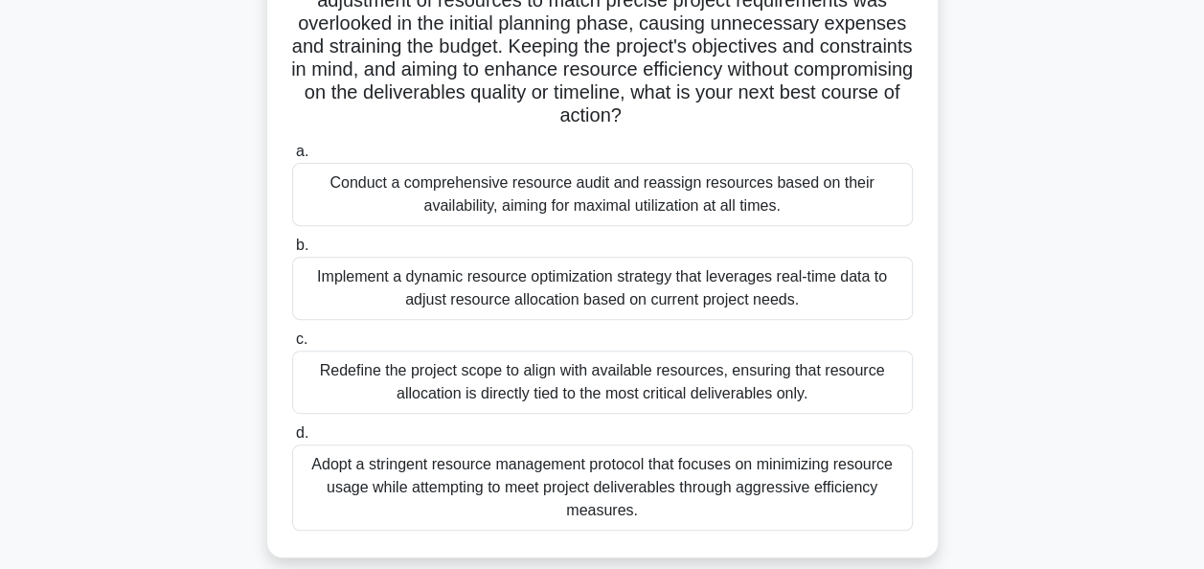
click at [860, 194] on div "Conduct a comprehensive resource audit and reassign resources based on their av…" at bounding box center [602, 194] width 621 height 63
click at [292, 158] on input "a. Conduct a comprehensive resource audit and reassign resources based on their…" at bounding box center [292, 152] width 0 height 12
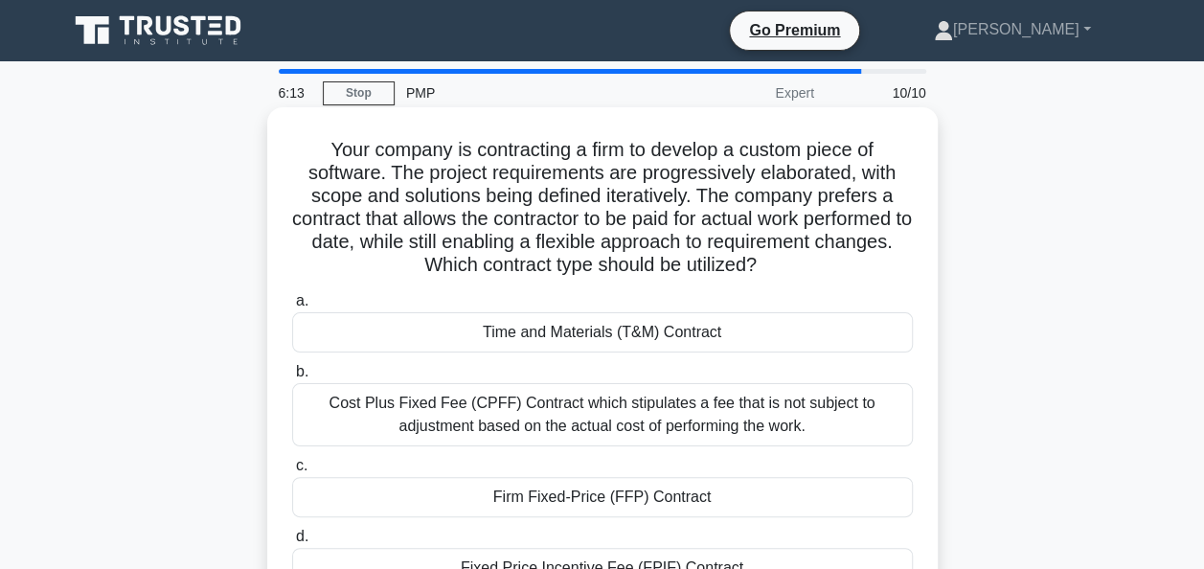
scroll to position [96, 0]
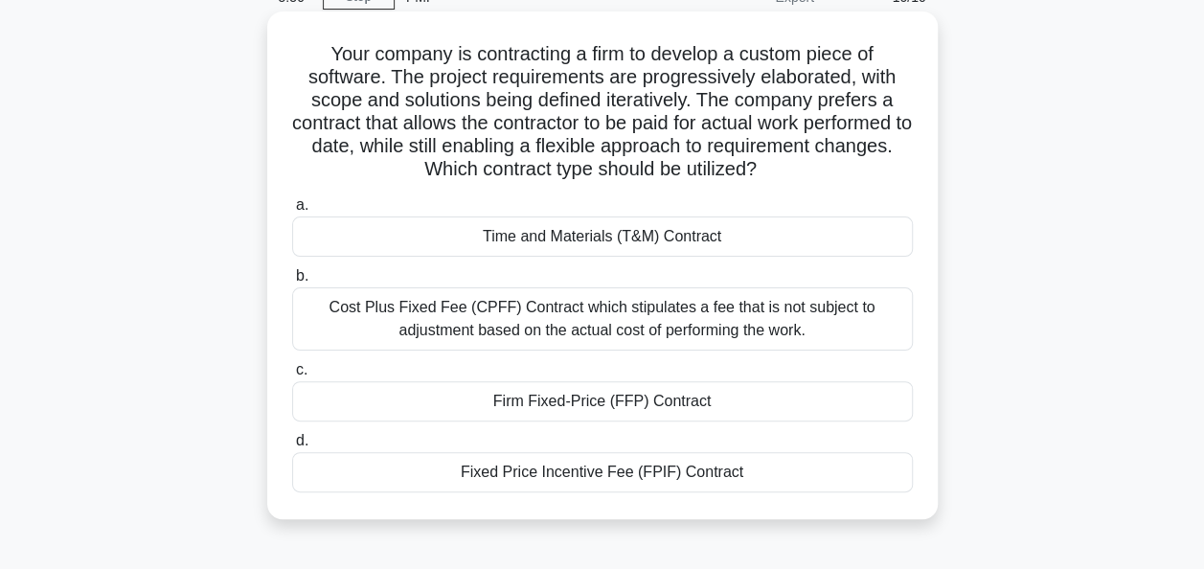
click at [781, 475] on div "Fixed Price Incentive Fee (FPIF) Contract" at bounding box center [602, 472] width 621 height 40
click at [292, 447] on input "d. Fixed Price Incentive Fee (FPIF) Contract" at bounding box center [292, 441] width 0 height 12
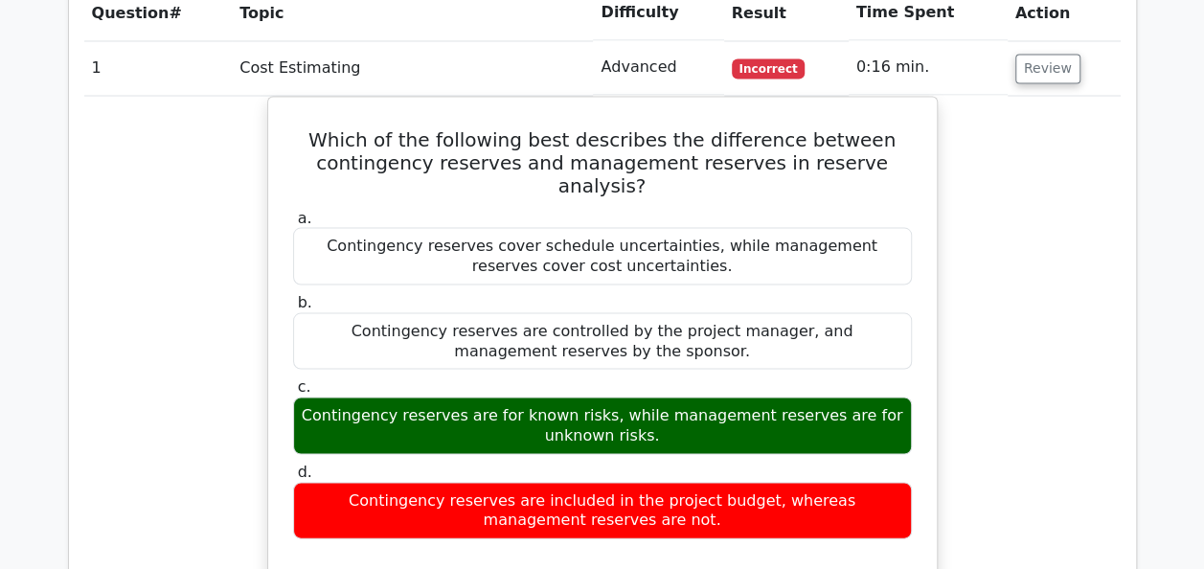
scroll to position [1629, 0]
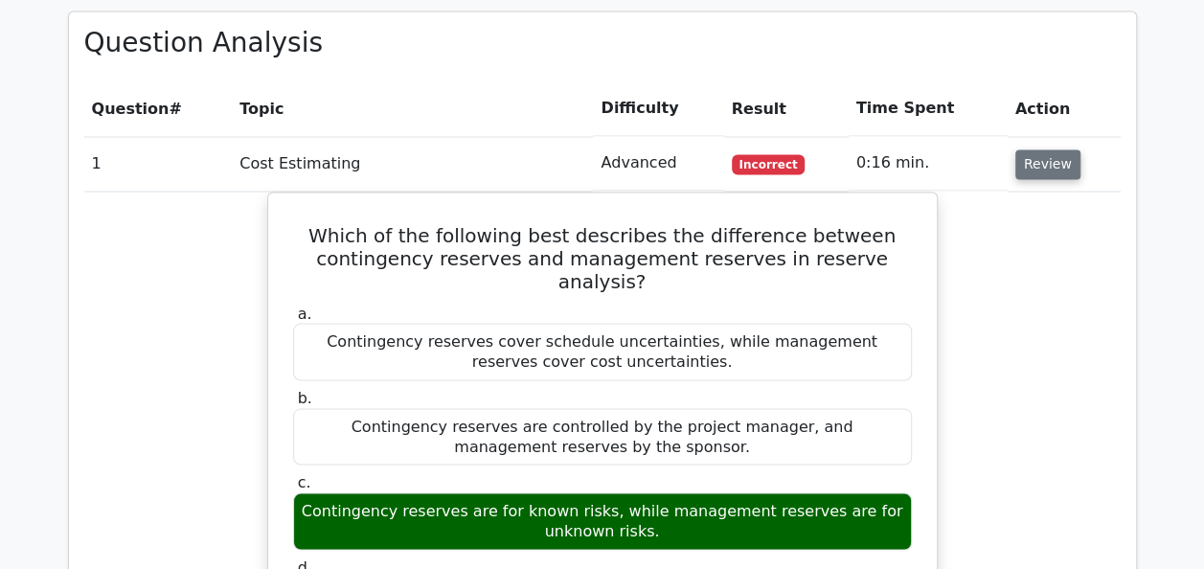
click at [1035, 149] on button "Review" at bounding box center [1048, 164] width 65 height 30
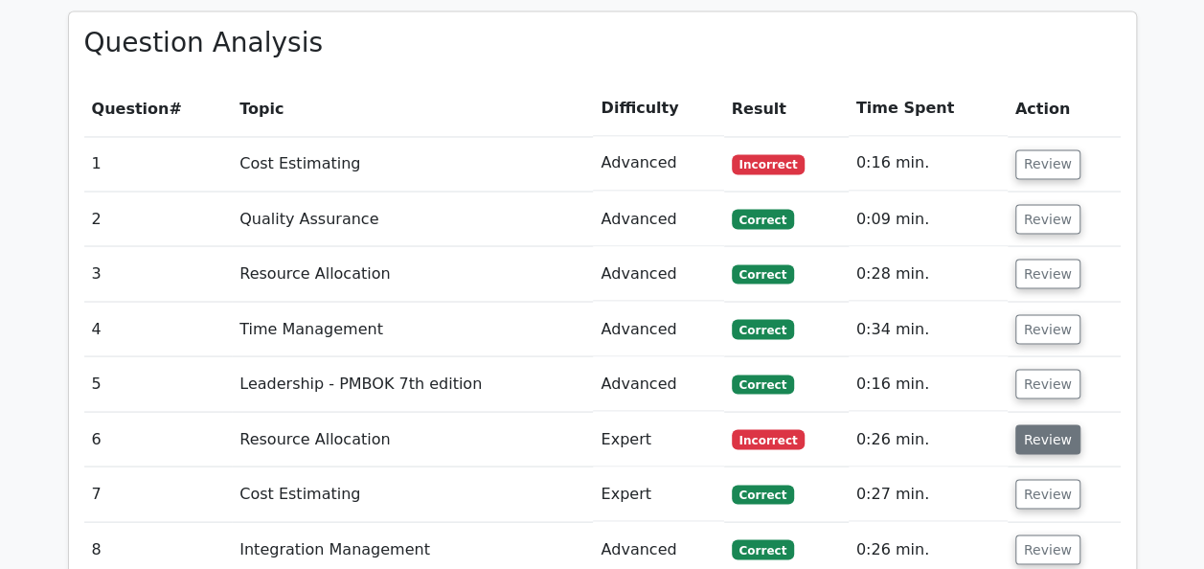
click at [1042, 424] on button "Review" at bounding box center [1048, 439] width 65 height 30
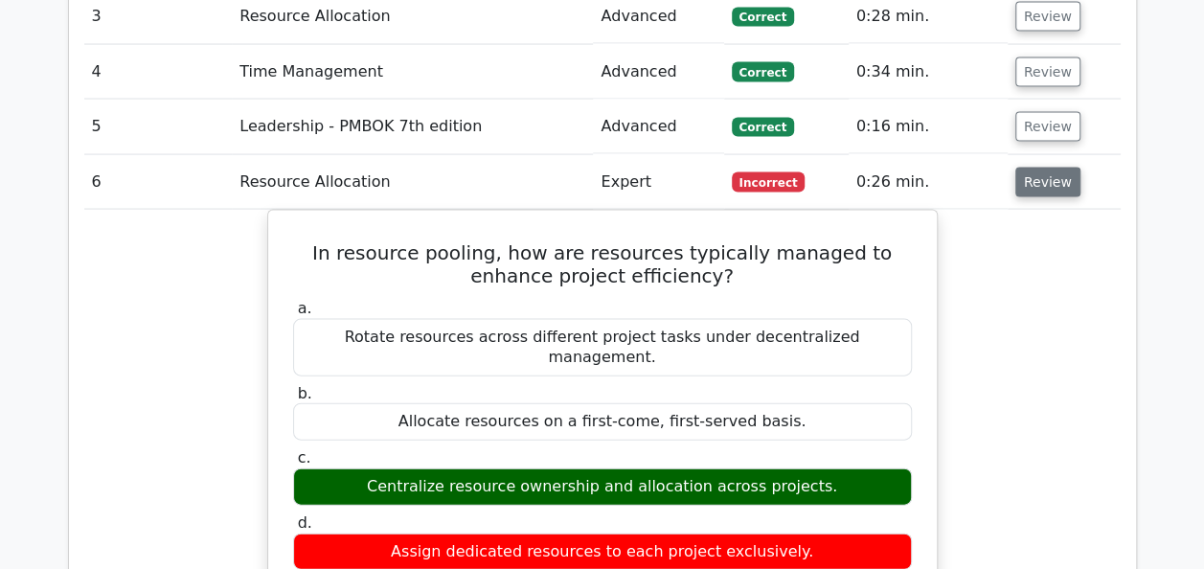
scroll to position [1916, 0]
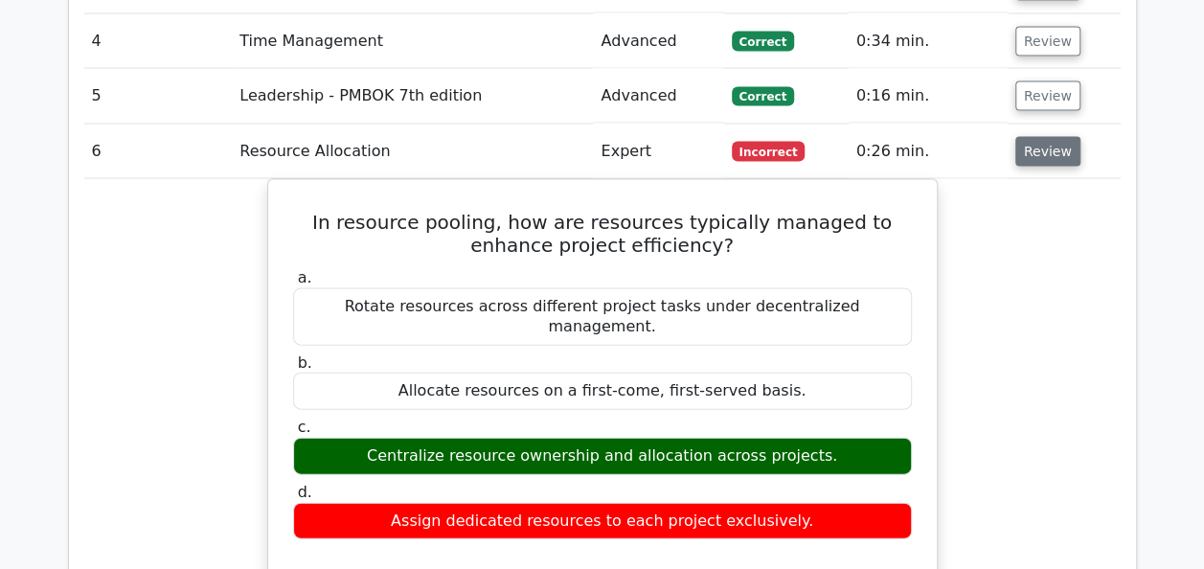
click at [1061, 137] on button "Review" at bounding box center [1048, 152] width 65 height 30
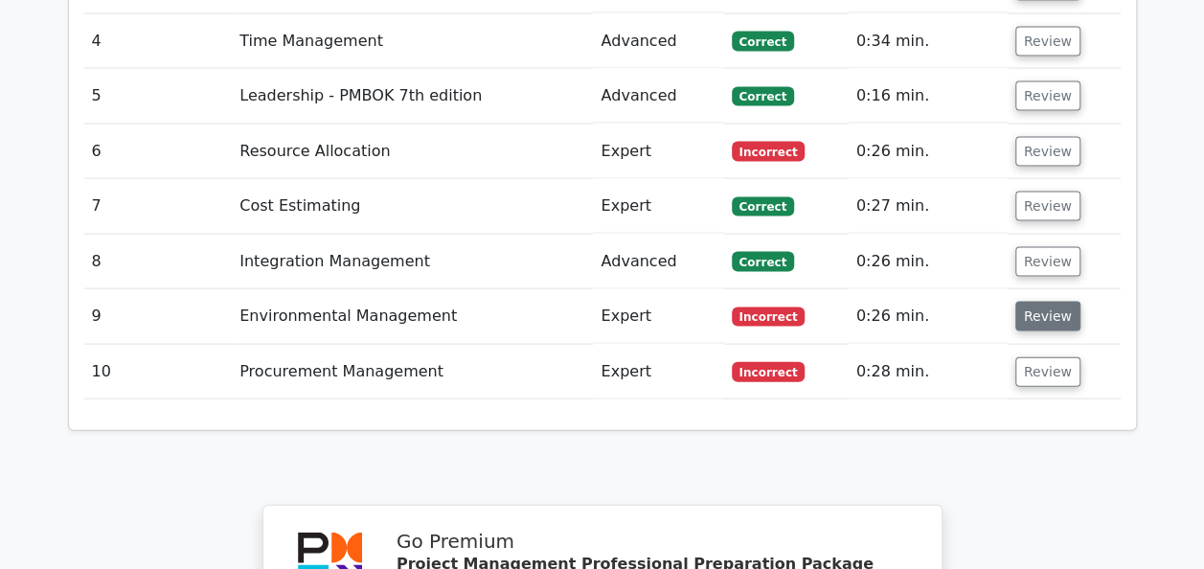
click at [1016, 302] on button "Review" at bounding box center [1048, 317] width 65 height 30
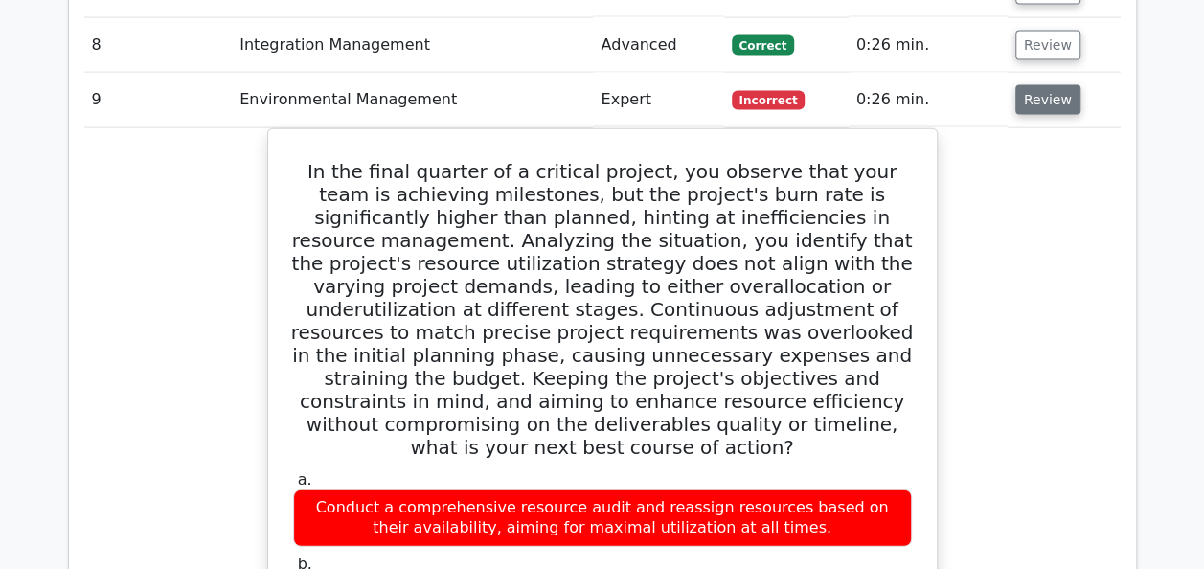
scroll to position [2108, 0]
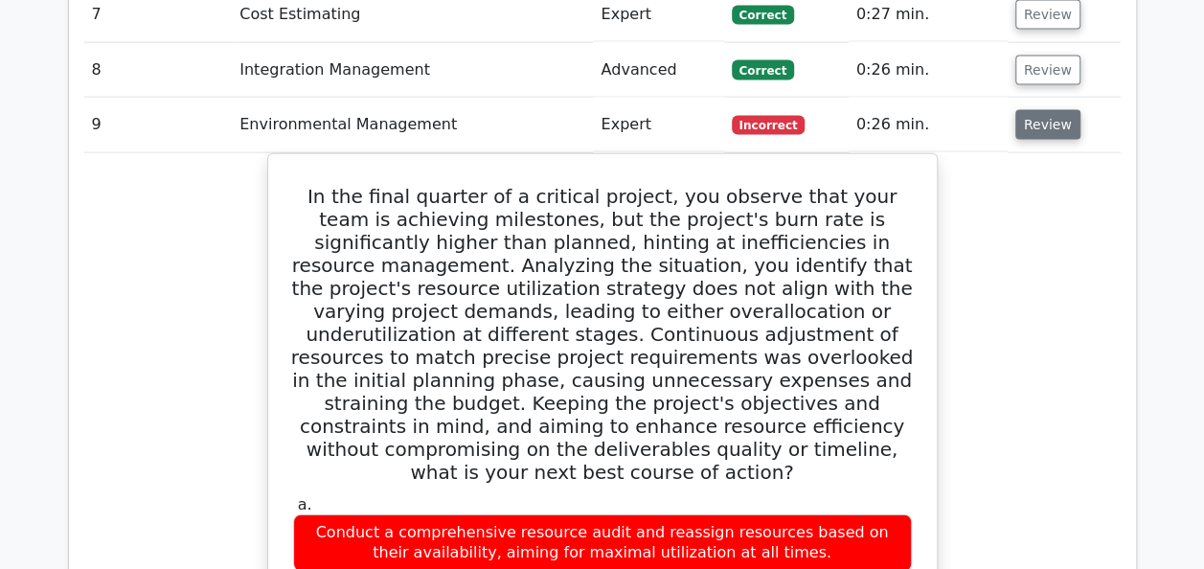
click at [1048, 110] on button "Review" at bounding box center [1048, 125] width 65 height 30
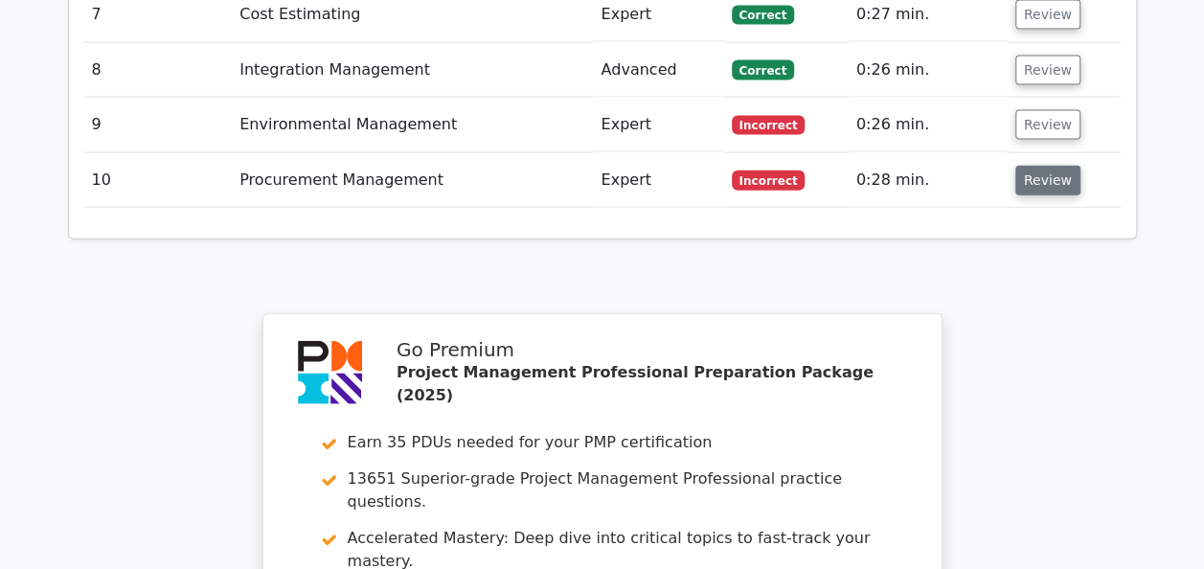
click at [1052, 166] on button "Review" at bounding box center [1048, 181] width 65 height 30
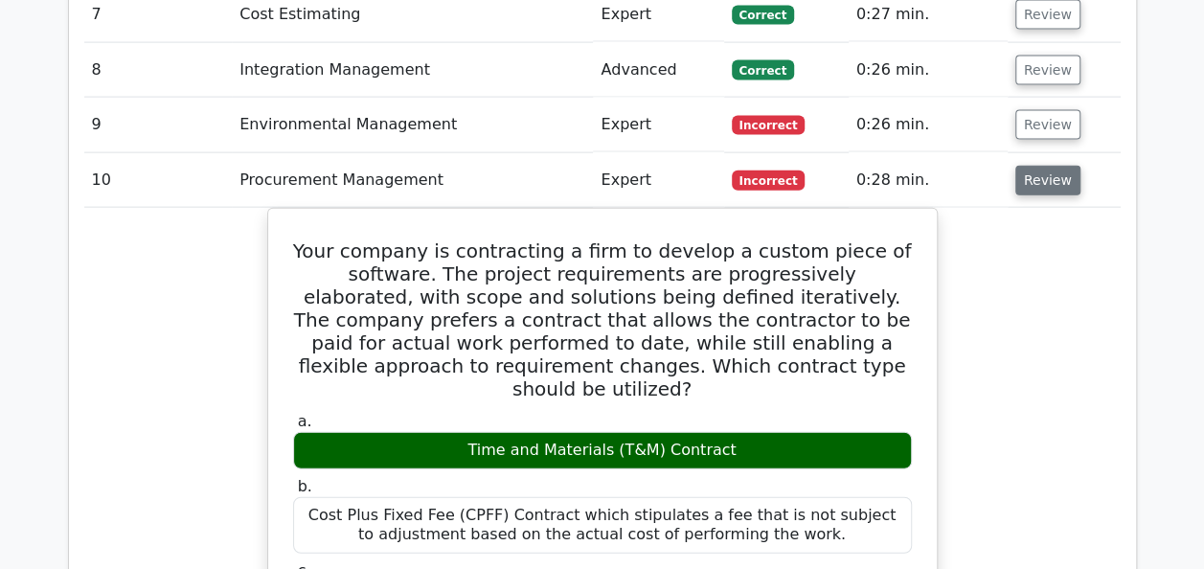
click at [1033, 166] on button "Review" at bounding box center [1048, 181] width 65 height 30
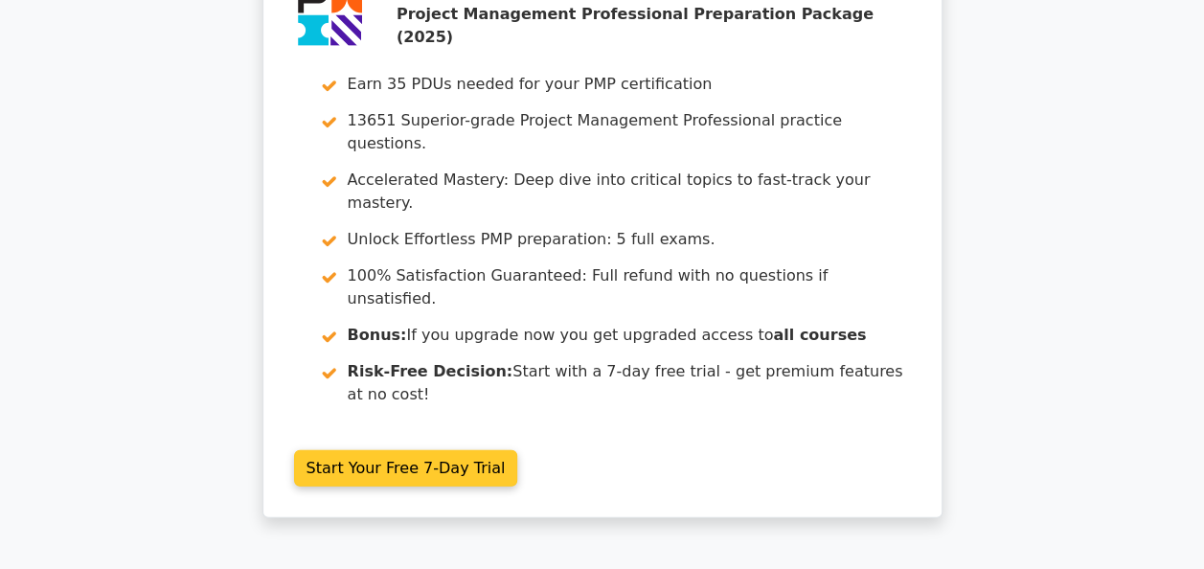
scroll to position [2598, 0]
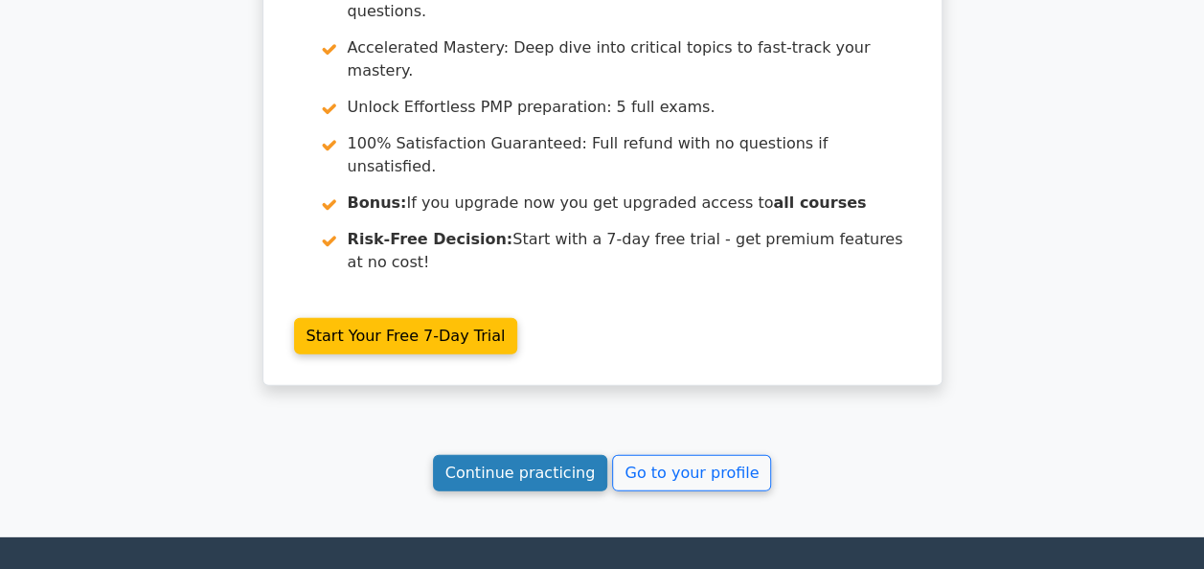
click at [522, 455] on link "Continue practicing" at bounding box center [520, 473] width 175 height 36
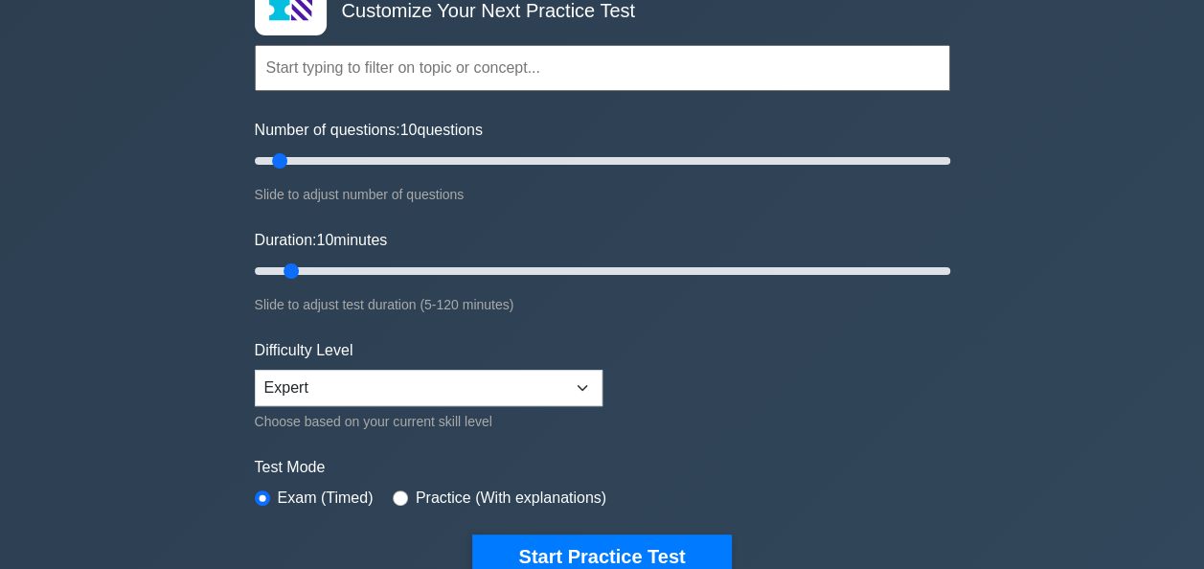
scroll to position [383, 0]
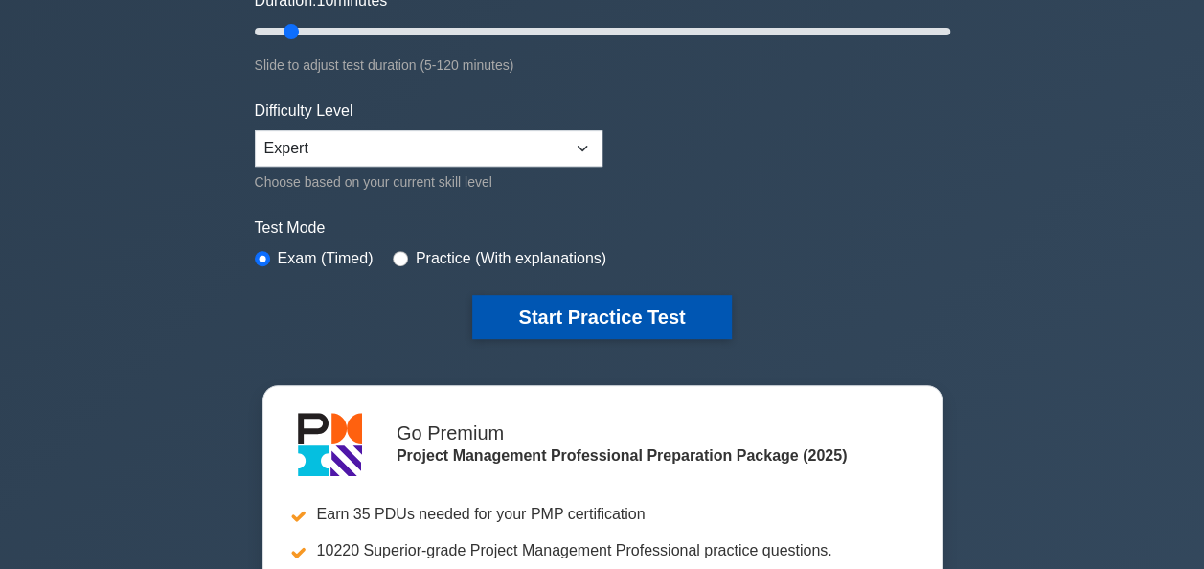
click at [573, 319] on button "Start Practice Test" at bounding box center [601, 317] width 259 height 44
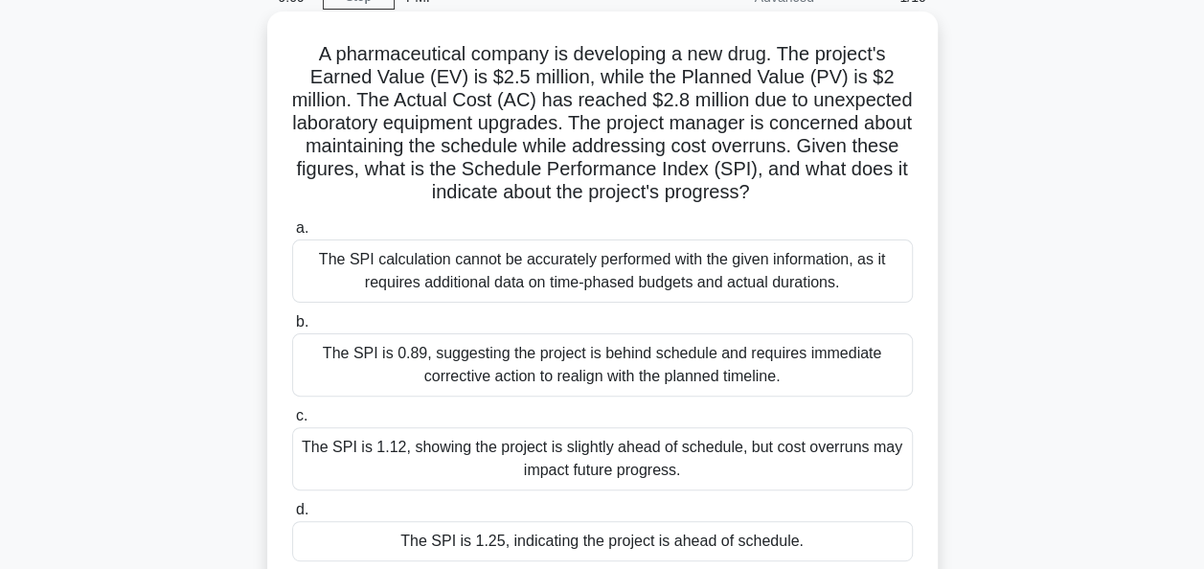
scroll to position [192, 0]
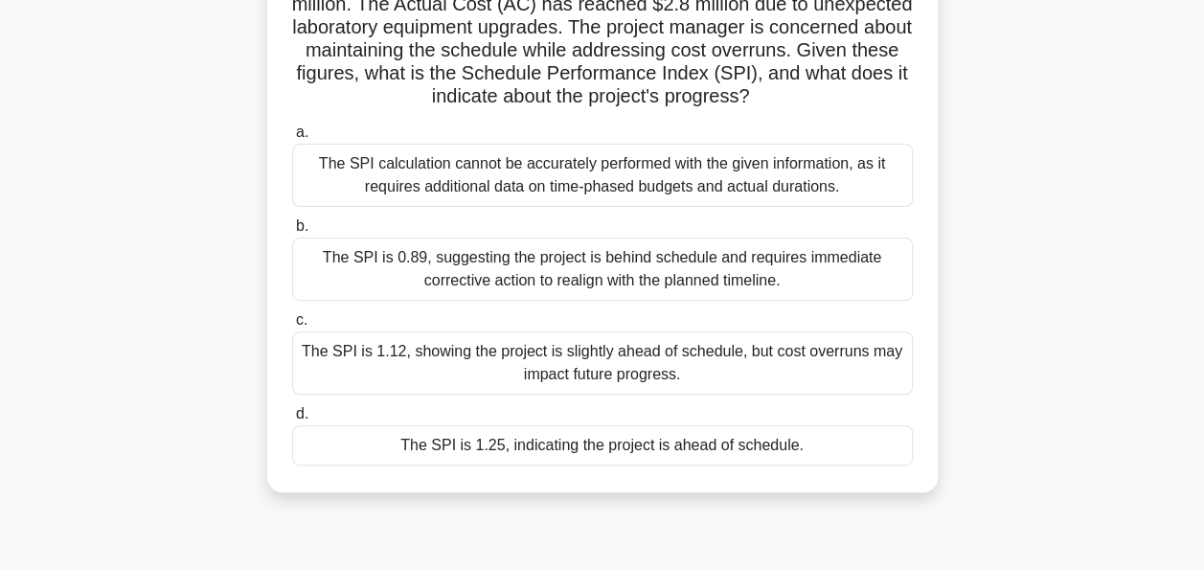
click at [649, 437] on div "The SPI is 1.25, indicating the project is ahead of schedule." at bounding box center [602, 445] width 621 height 40
click at [292, 421] on input "d. The SPI is 1.25, indicating the project is ahead of schedule." at bounding box center [292, 414] width 0 height 12
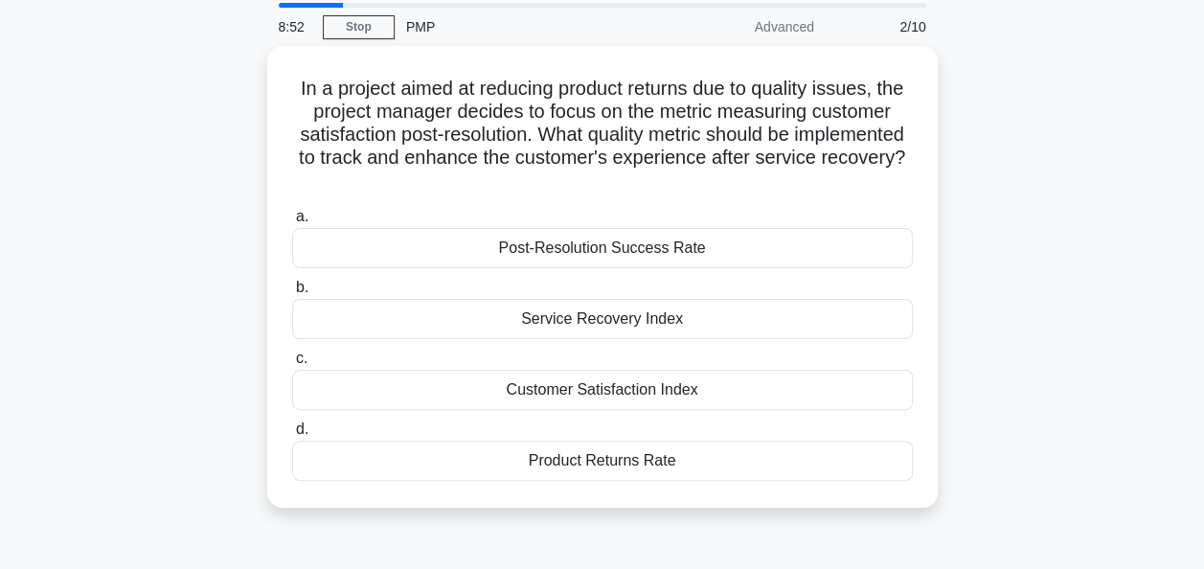
scroll to position [96, 0]
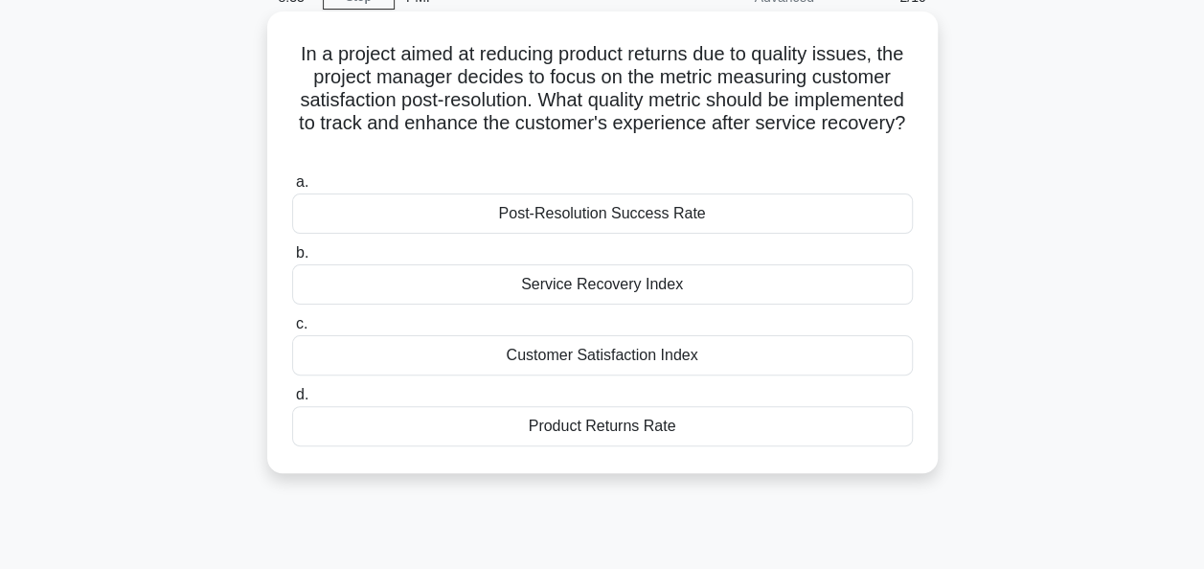
click at [668, 353] on div "Customer Satisfaction Index" at bounding box center [602, 355] width 621 height 40
click at [292, 331] on input "c. Customer Satisfaction Index" at bounding box center [292, 324] width 0 height 12
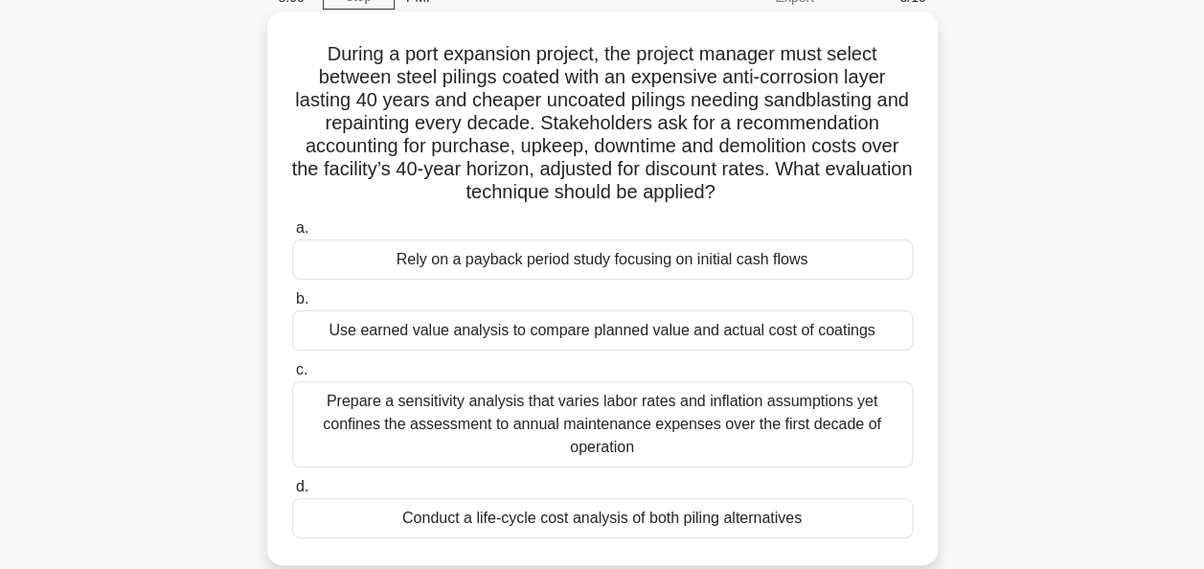
click at [749, 439] on div "Prepare a sensitivity analysis that varies labor rates and inflation assumption…" at bounding box center [602, 424] width 621 height 86
click at [292, 377] on input "c. Prepare a sensitivity analysis that varies labor rates and inflation assumpt…" at bounding box center [292, 370] width 0 height 12
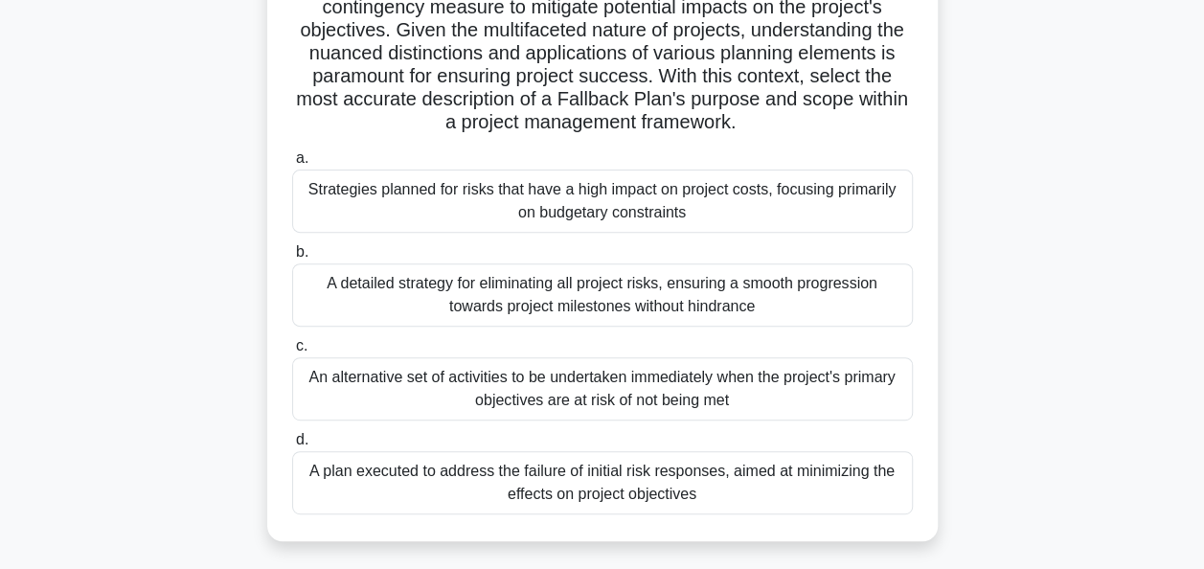
scroll to position [287, 0]
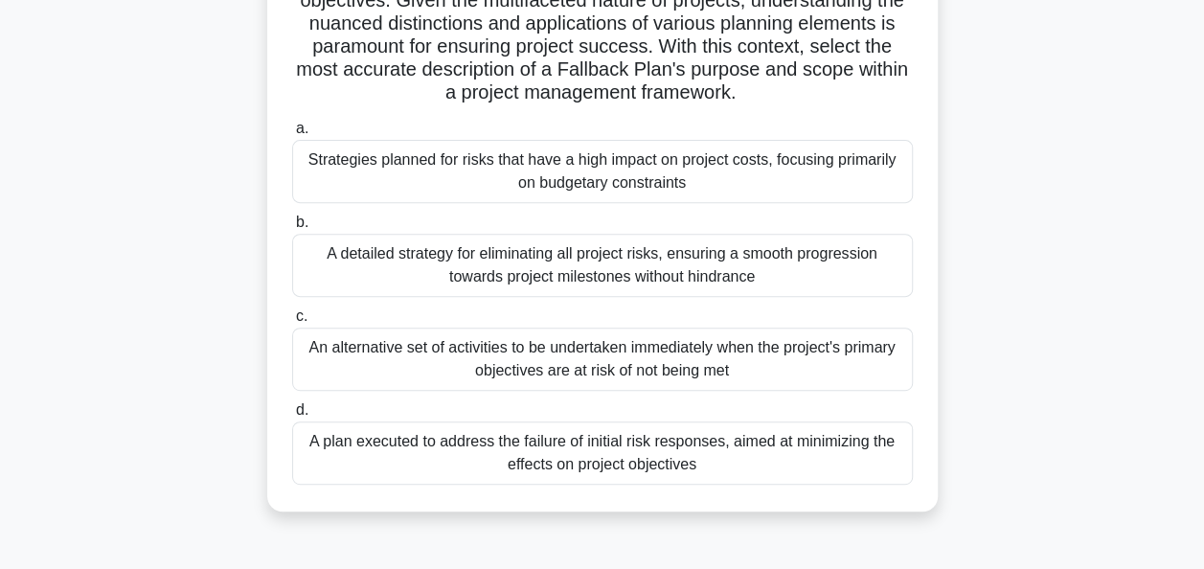
click at [753, 450] on div "A plan executed to address the failure of initial risk responses, aimed at mini…" at bounding box center [602, 453] width 621 height 63
click at [292, 417] on input "d. A plan executed to address the failure of initial risk responses, aimed at m…" at bounding box center [292, 410] width 0 height 12
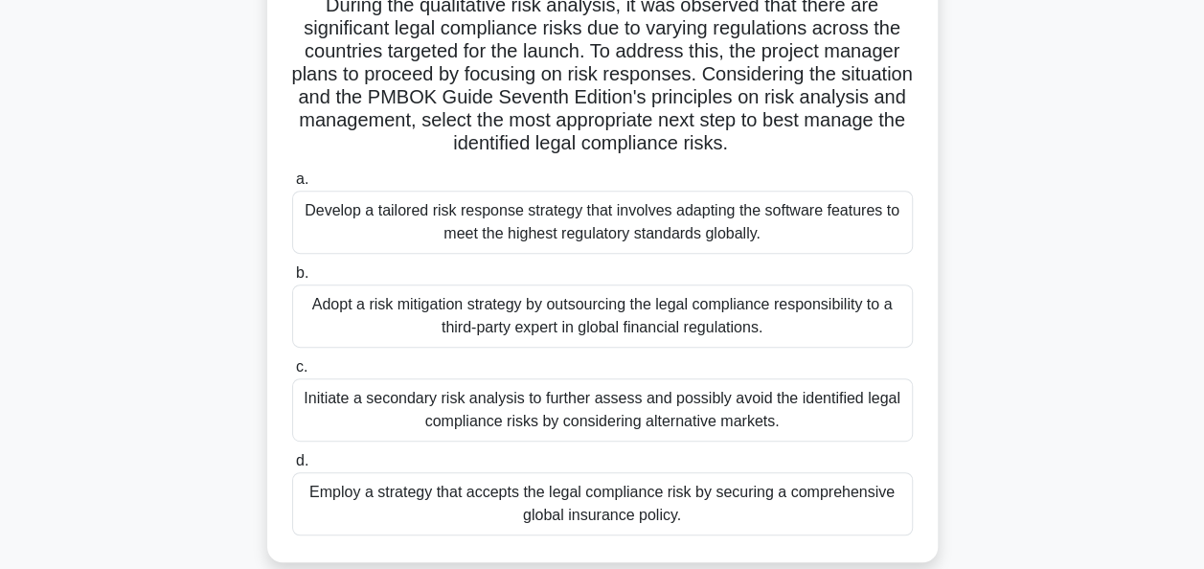
scroll to position [383, 0]
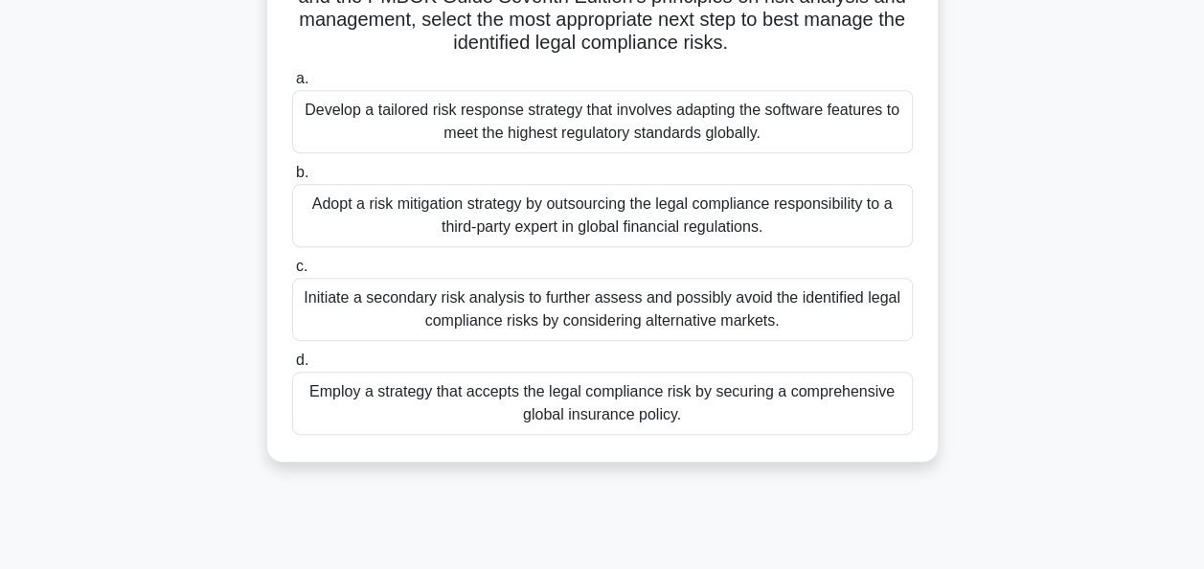
click at [528, 126] on div "Develop a tailored risk response strategy that involves adapting the software f…" at bounding box center [602, 121] width 621 height 63
click at [292, 85] on input "a. Develop a tailored risk response strategy that involves adapting the softwar…" at bounding box center [292, 79] width 0 height 12
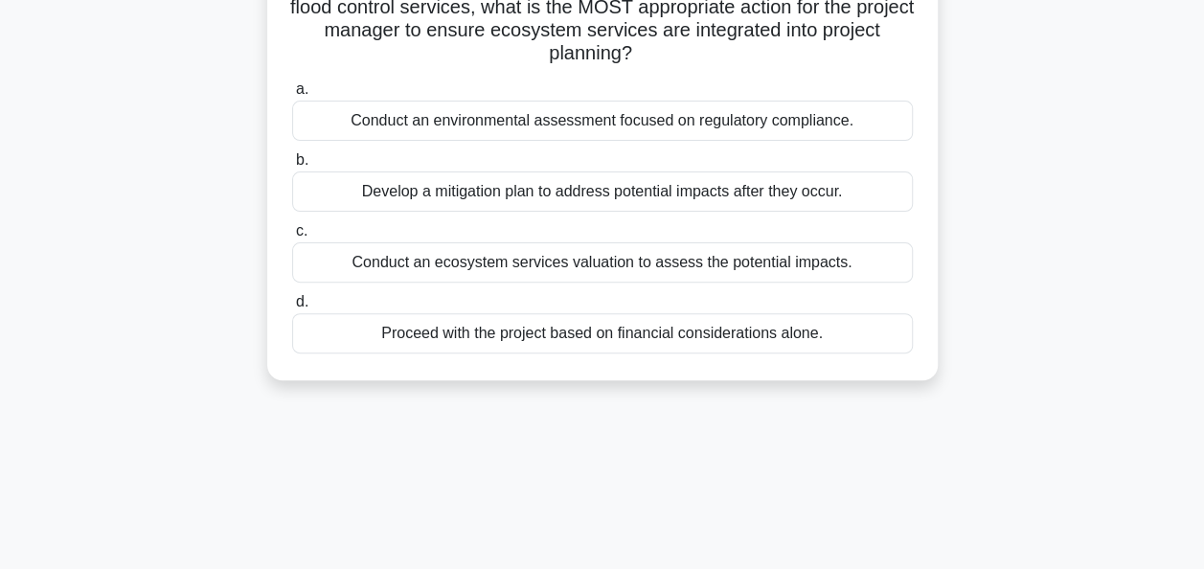
scroll to position [0, 0]
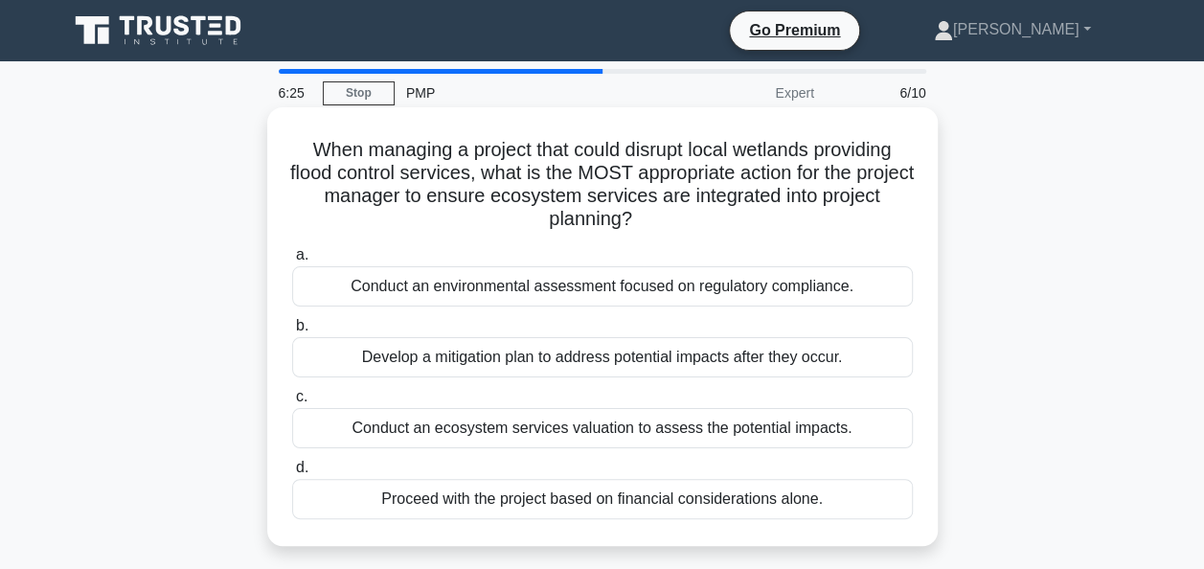
click at [472, 284] on div "Conduct an environmental assessment focused on regulatory compliance." at bounding box center [602, 286] width 621 height 40
click at [292, 262] on input "a. Conduct an environmental assessment focused on regulatory compliance." at bounding box center [292, 255] width 0 height 12
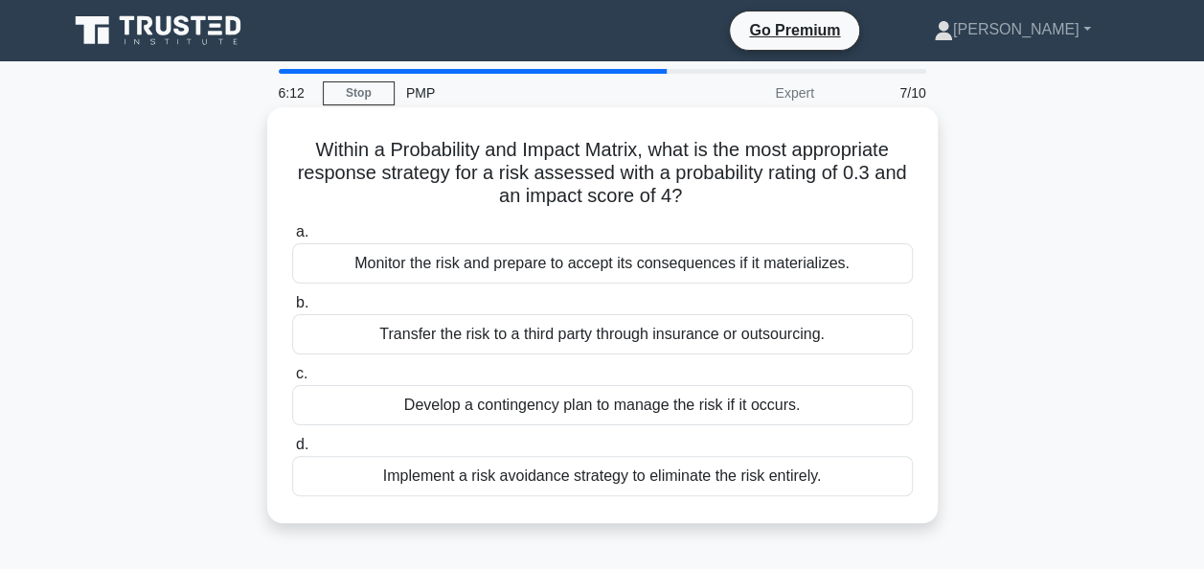
click at [417, 273] on div "Monitor the risk and prepare to accept its consequences if it materializes." at bounding box center [602, 263] width 621 height 40
click at [292, 239] on input "a. Monitor the risk and prepare to accept its consequences if it materializes." at bounding box center [292, 232] width 0 height 12
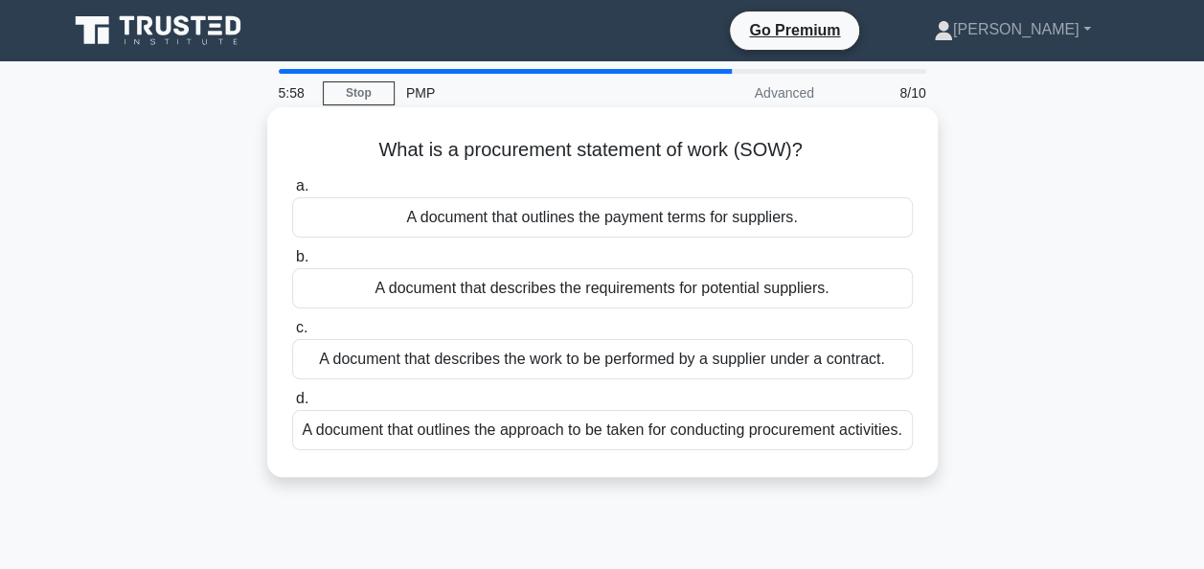
click at [434, 295] on div "A document that describes the requirements for potential suppliers." at bounding box center [602, 288] width 621 height 40
click at [292, 263] on input "b. A document that describes the requirements for potential suppliers." at bounding box center [292, 257] width 0 height 12
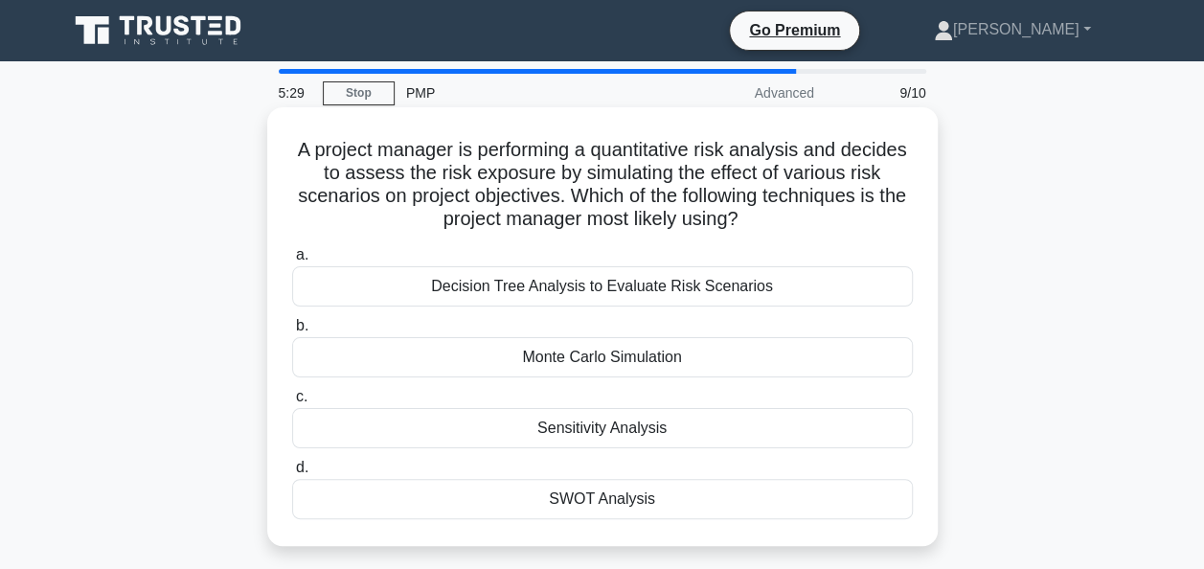
click at [623, 288] on div "Decision Tree Analysis to Evaluate Risk Scenarios" at bounding box center [602, 286] width 621 height 40
click at [292, 262] on input "a. Decision Tree Analysis to Evaluate Risk Scenarios" at bounding box center [292, 255] width 0 height 12
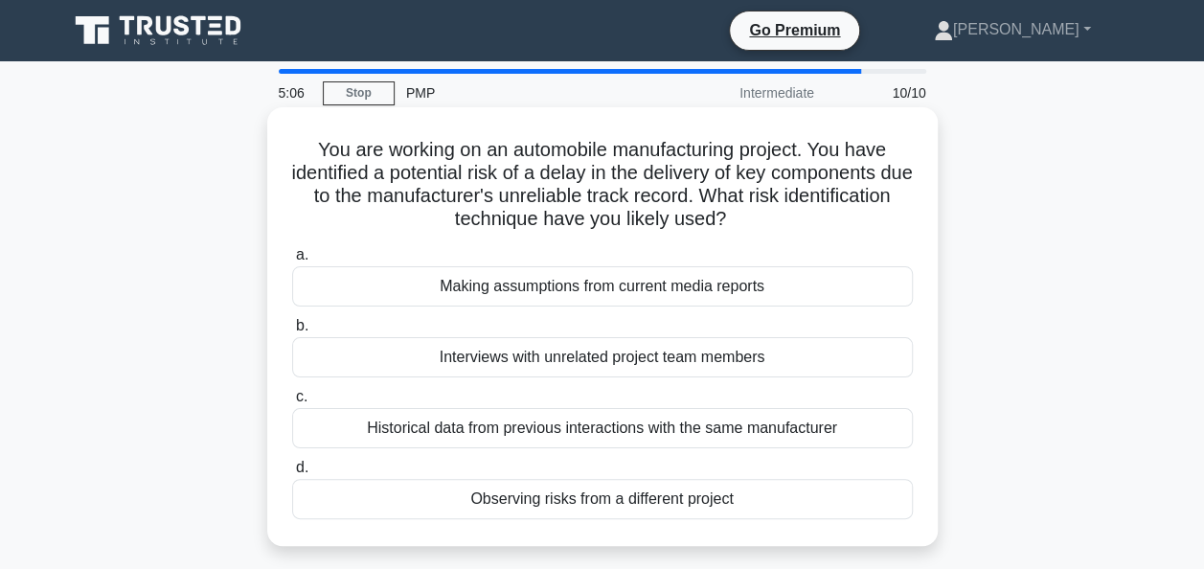
click at [602, 426] on div "Historical data from previous interactions with the same manufacturer" at bounding box center [602, 428] width 621 height 40
click at [292, 403] on input "c. Historical data from previous interactions with the same manufacturer" at bounding box center [292, 397] width 0 height 12
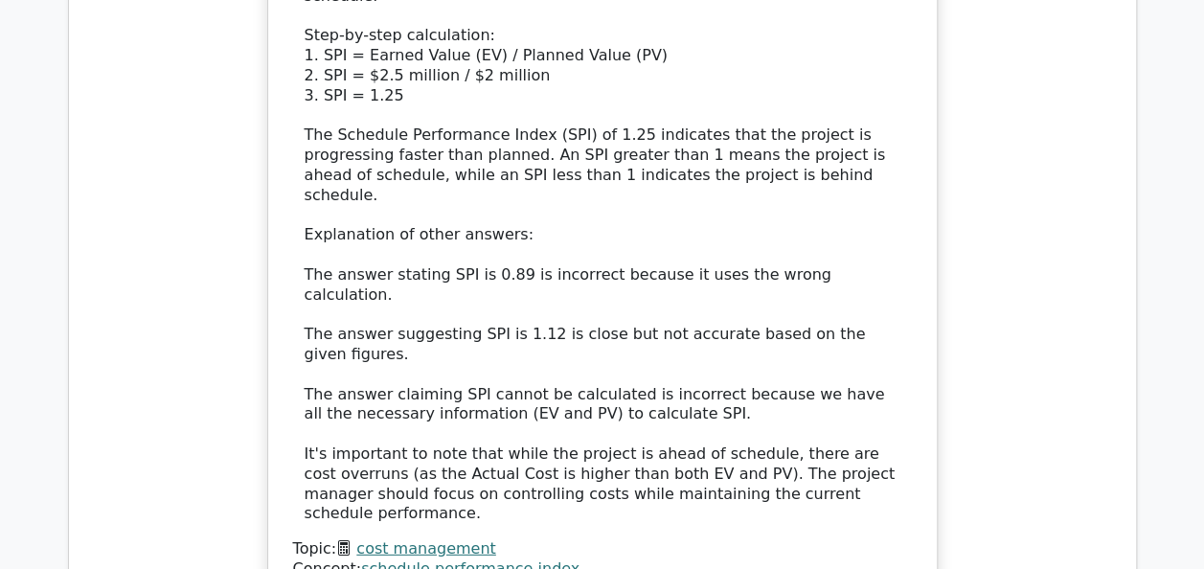
scroll to position [2970, 0]
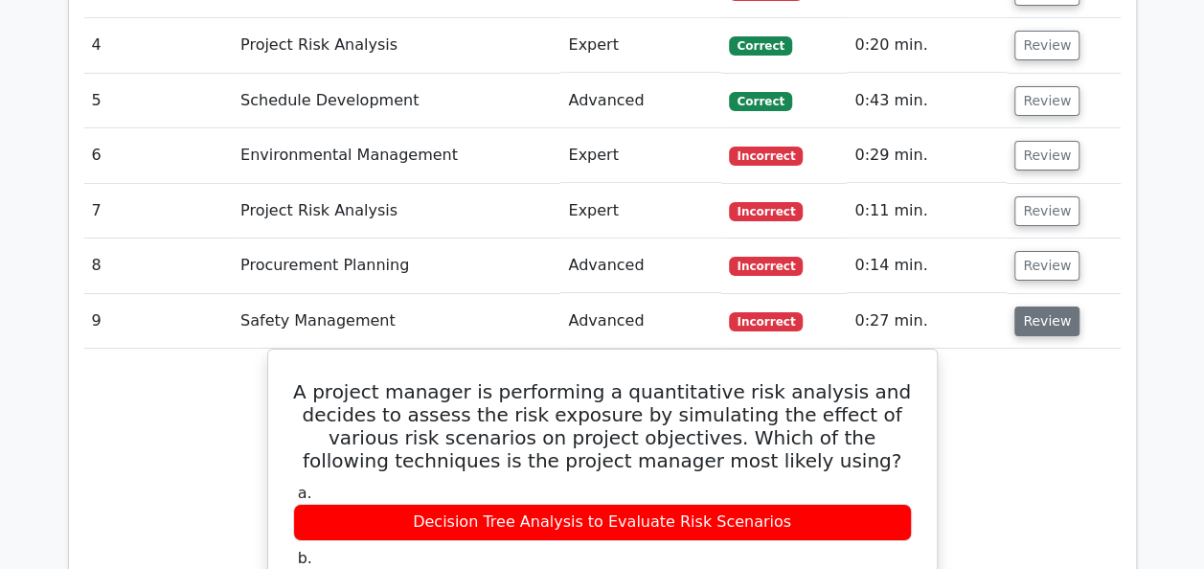
scroll to position [3162, 0]
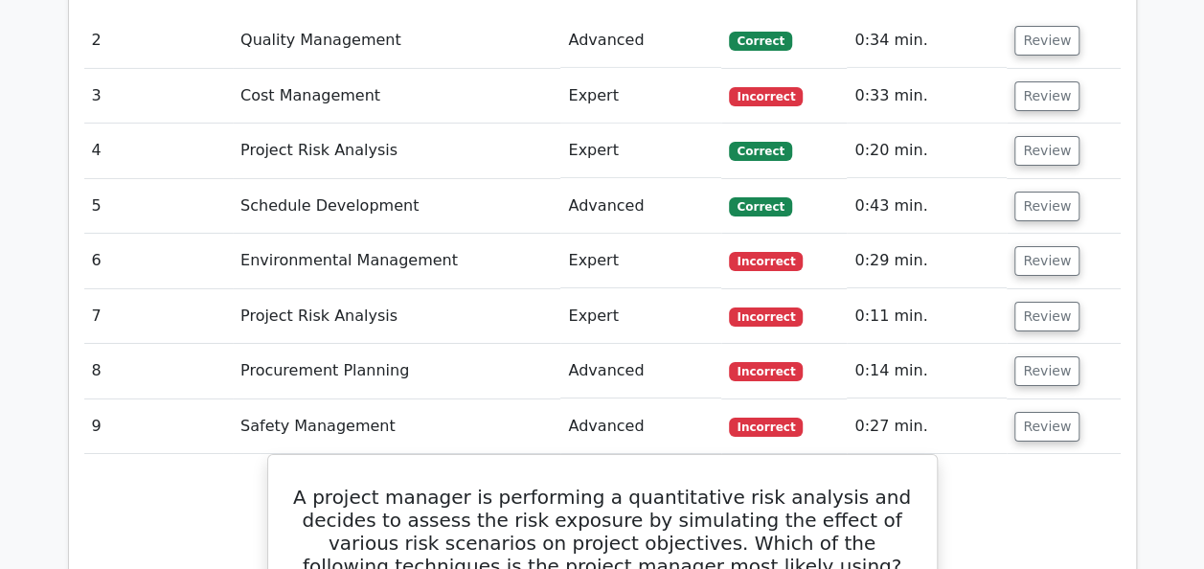
click at [1023, 344] on td "Review" at bounding box center [1063, 371] width 113 height 55
click at [1021, 356] on button "Review" at bounding box center [1047, 371] width 65 height 30
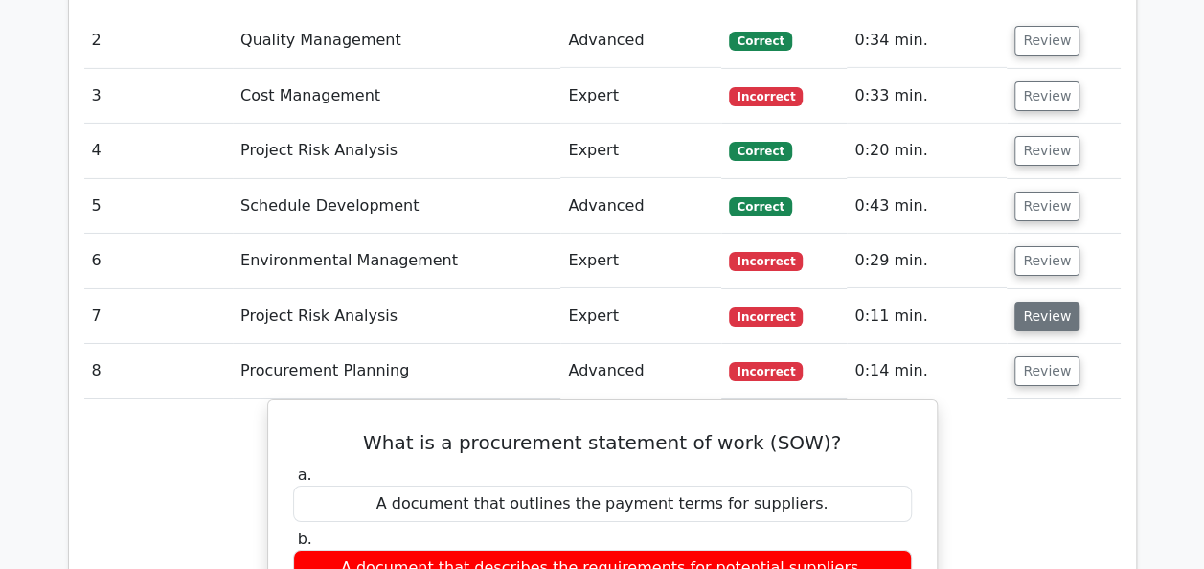
click at [1023, 302] on button "Review" at bounding box center [1047, 317] width 65 height 30
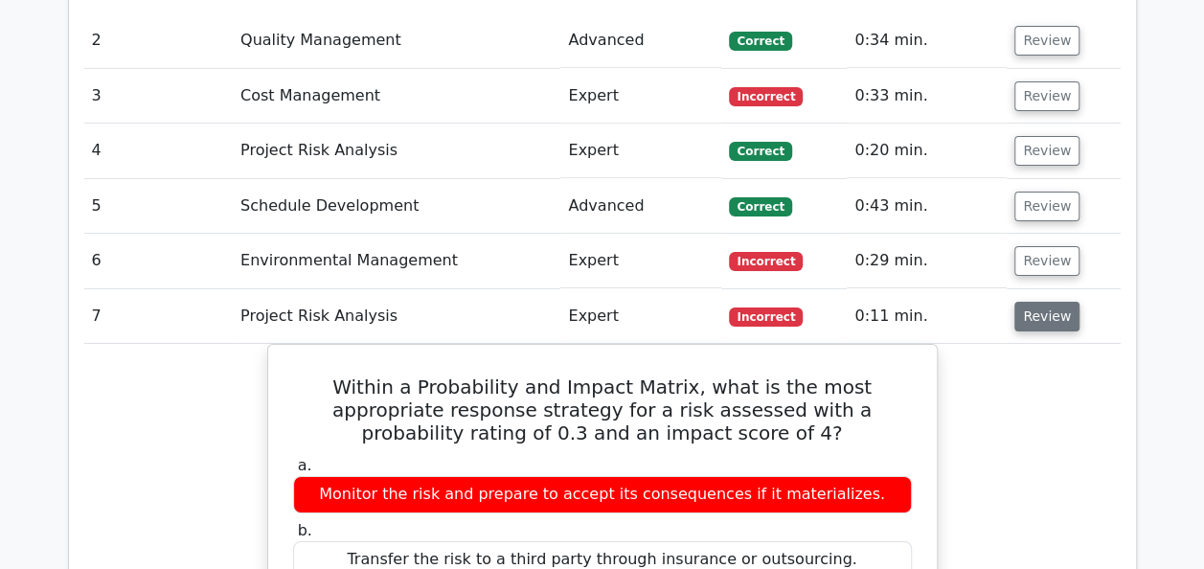
scroll to position [3066, 0]
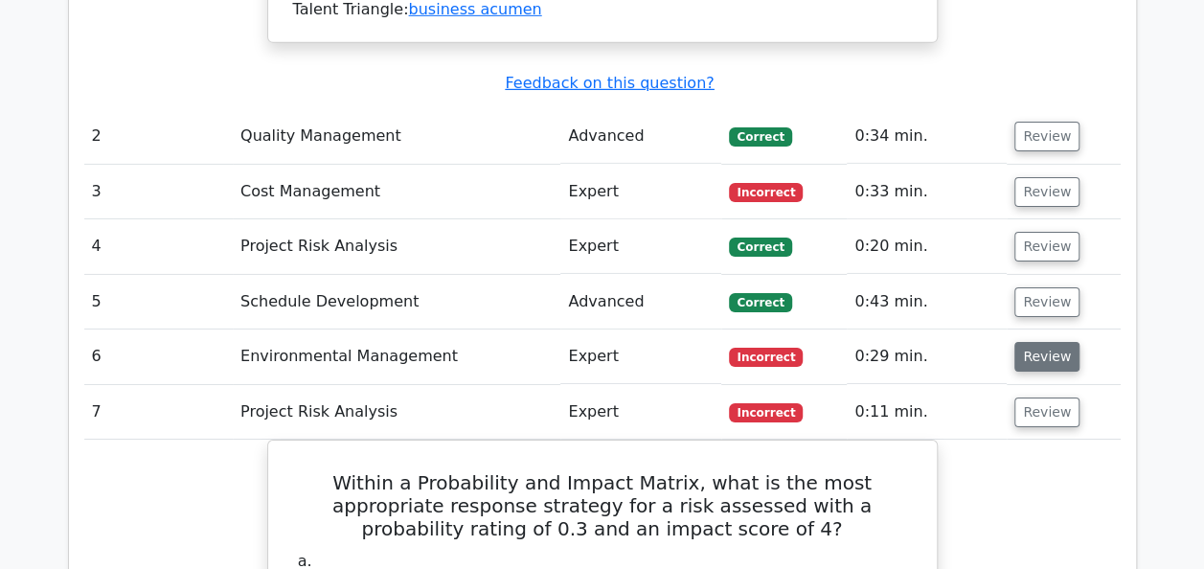
click at [1042, 342] on button "Review" at bounding box center [1047, 357] width 65 height 30
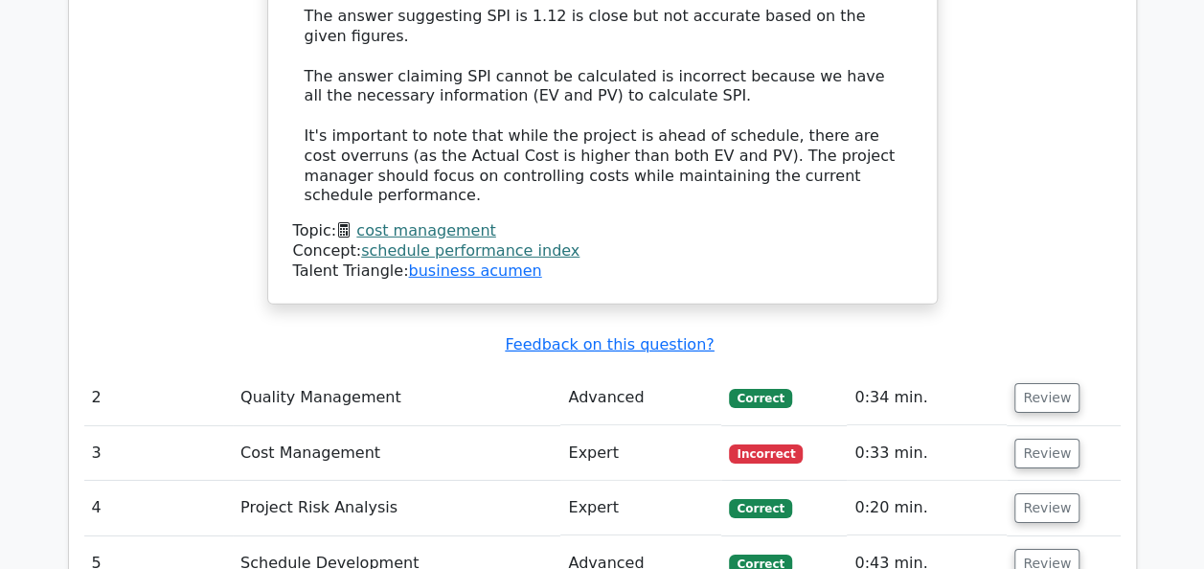
scroll to position [2778, 0]
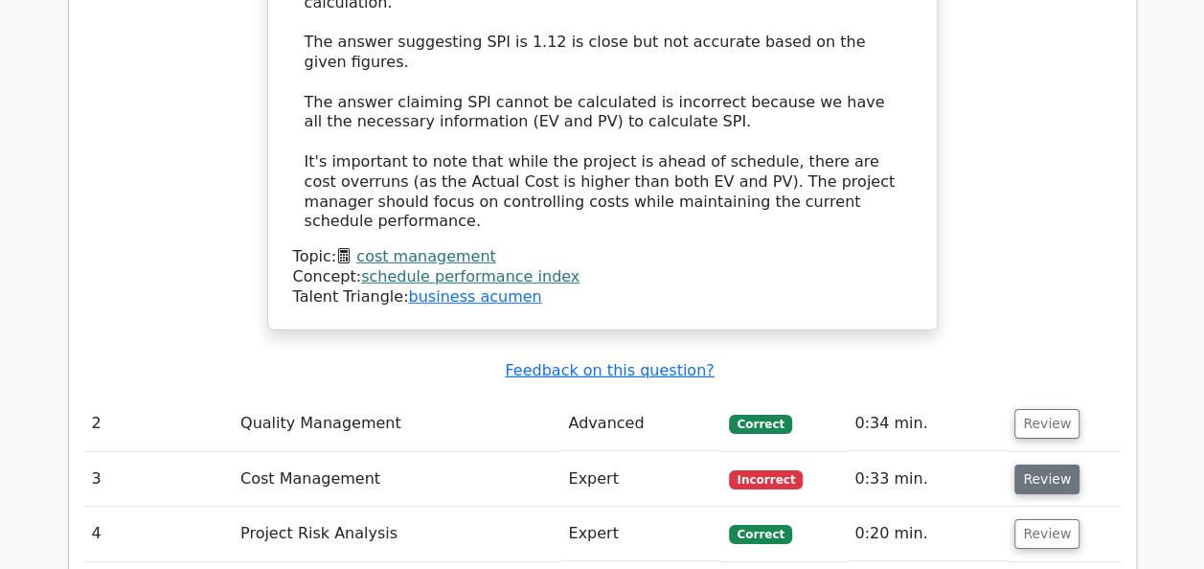
click at [1039, 465] on button "Review" at bounding box center [1047, 480] width 65 height 30
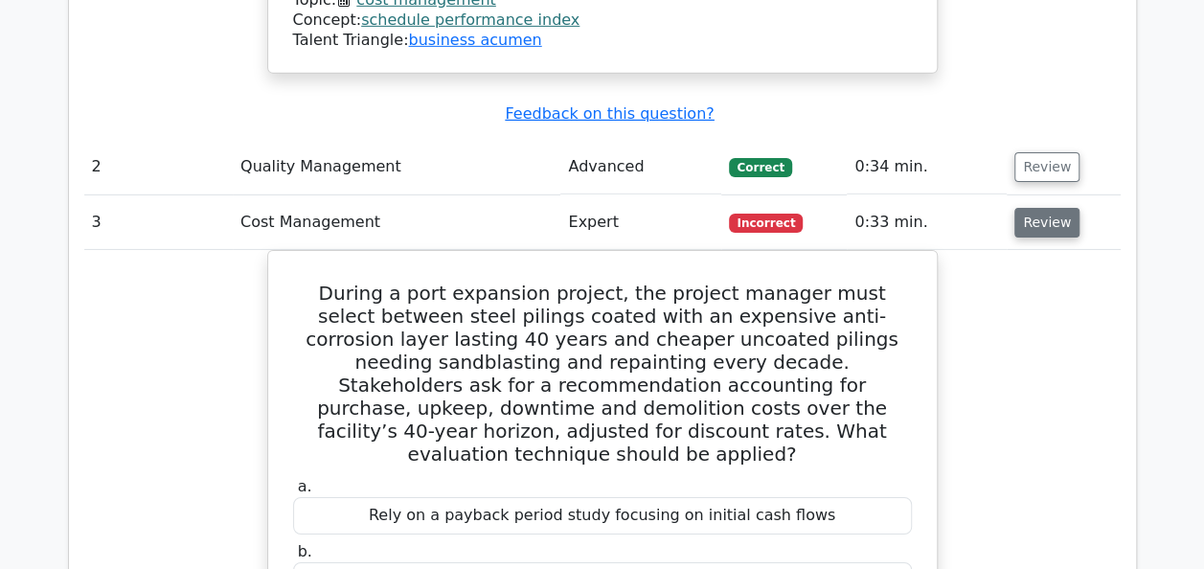
scroll to position [3066, 0]
